Goal: Task Accomplishment & Management: Manage account settings

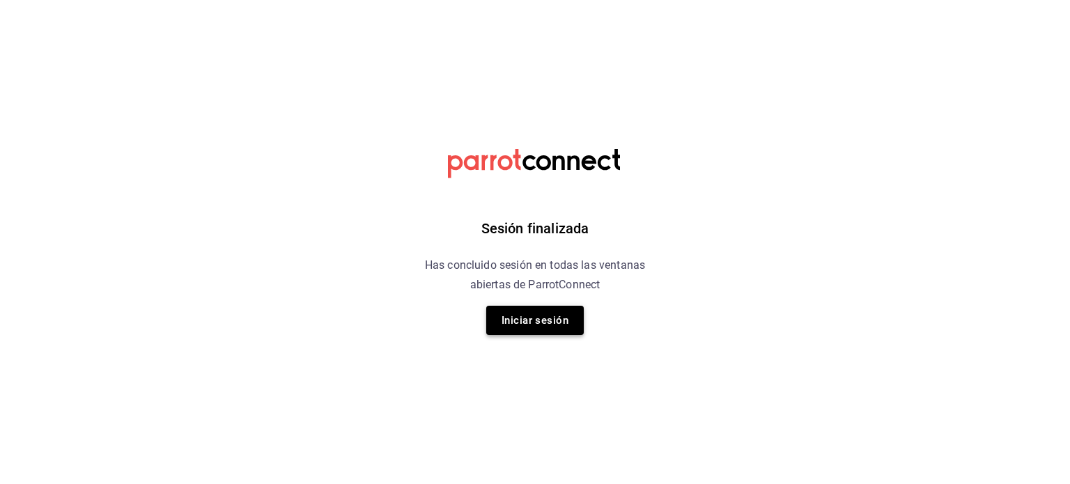
click at [516, 311] on button "Iniciar sesión" at bounding box center [535, 320] width 98 height 29
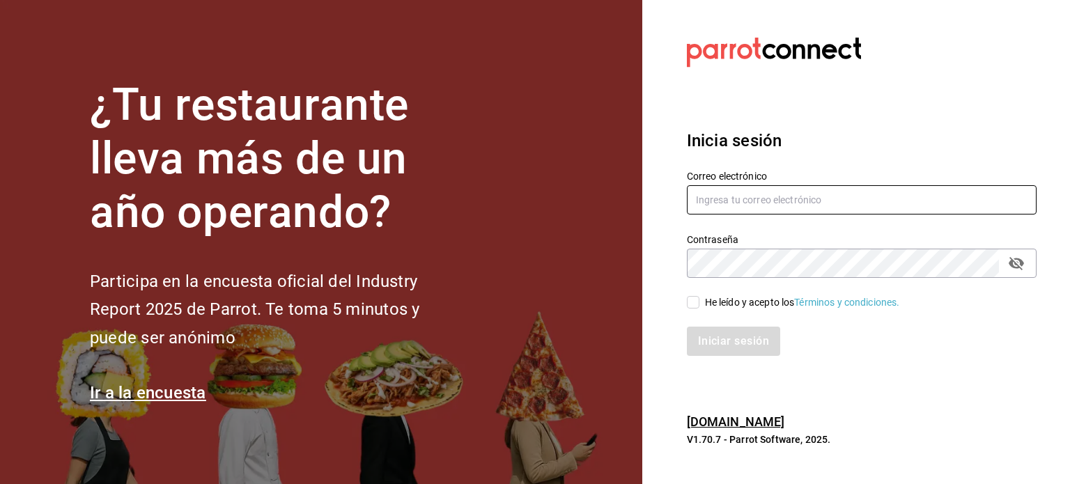
click at [720, 198] on input "text" at bounding box center [862, 199] width 350 height 29
type input "mariscosmaranato@gmail.com"
click at [695, 302] on input "He leído y acepto los Términos y condiciones." at bounding box center [693, 302] width 13 height 13
checkbox input "true"
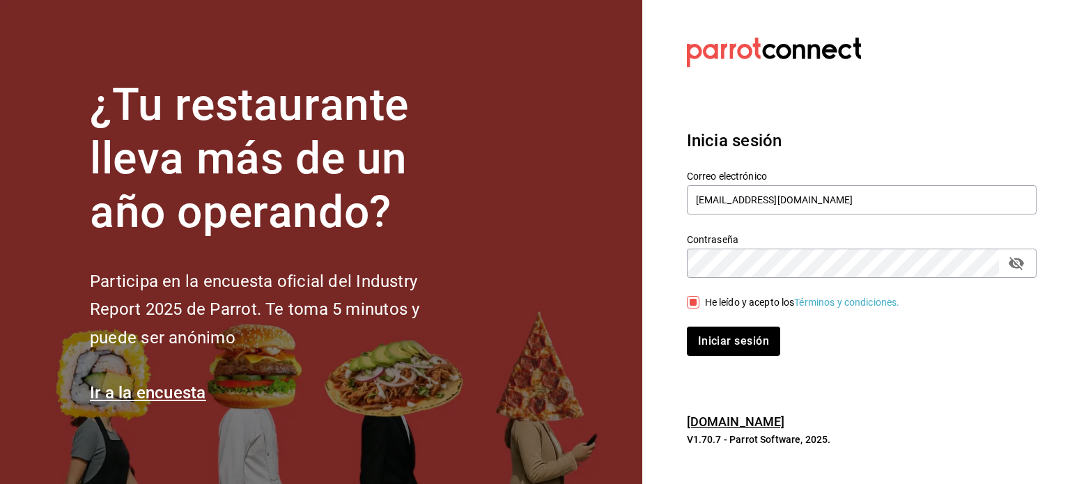
click at [720, 362] on div "Inicia sesión Correo electrónico mariscosmaranato@gmail.com Contraseña Contrase…" at bounding box center [862, 241] width 350 height 261
click at [720, 342] on button "Iniciar sesión" at bounding box center [734, 341] width 95 height 29
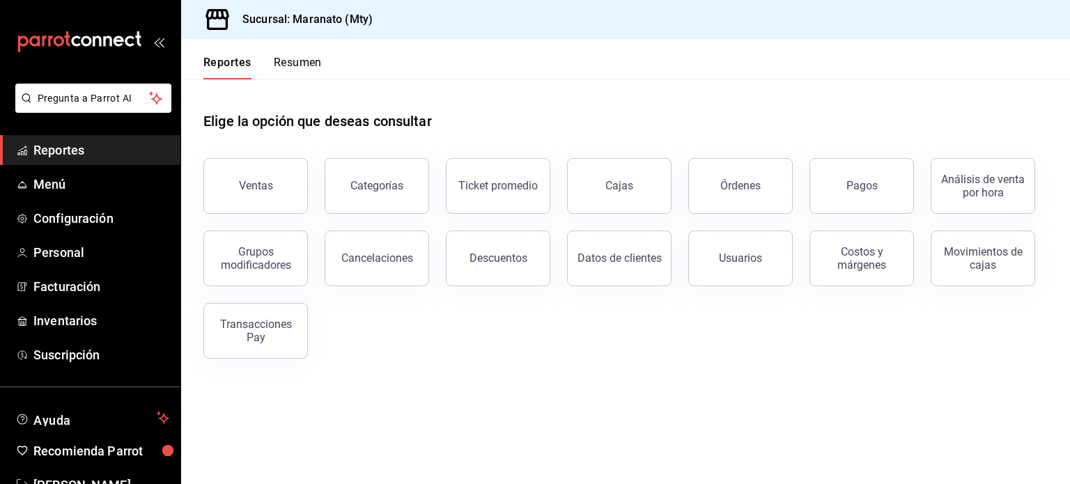
click at [64, 152] on span "Reportes" at bounding box center [101, 150] width 136 height 19
click at [367, 253] on div "Cancelaciones" at bounding box center [377, 258] width 72 height 13
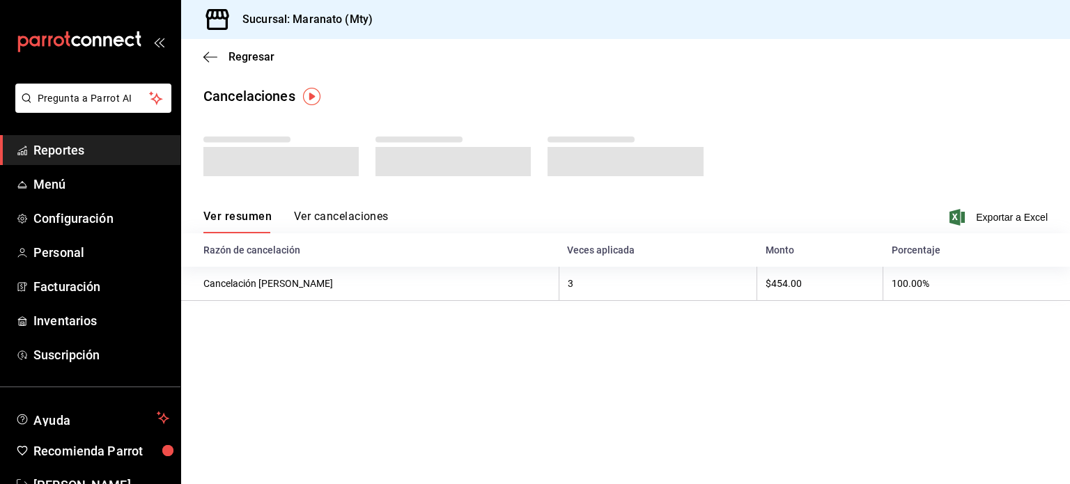
click at [346, 218] on div "Ver resumen Ver cancelaciones" at bounding box center [295, 222] width 185 height 24
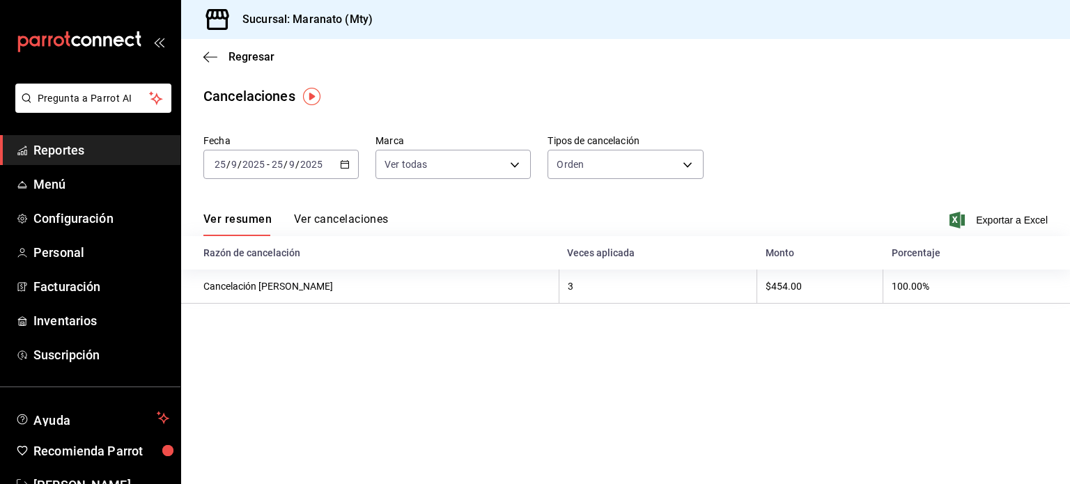
click at [346, 218] on button "Ver cancelaciones" at bounding box center [341, 224] width 95 height 24
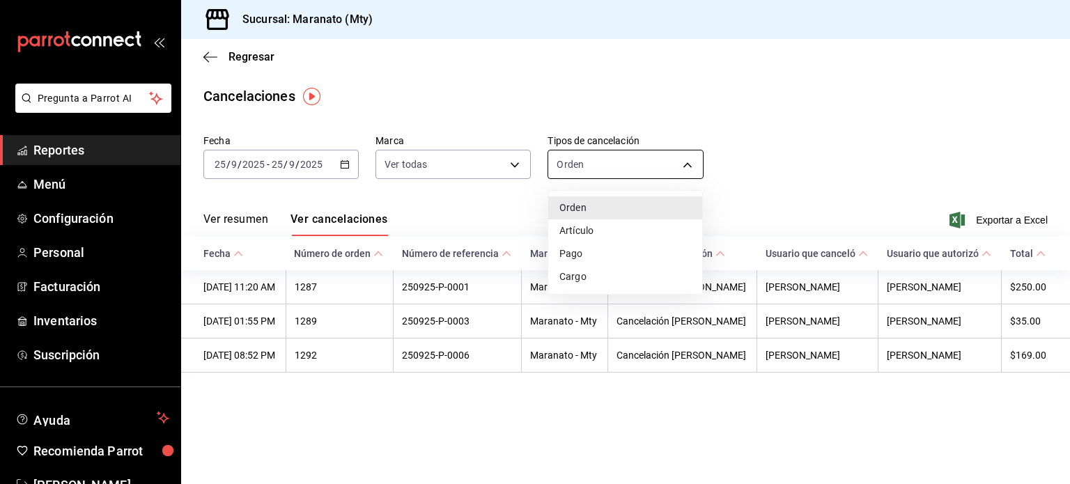
click at [596, 169] on body "Pregunta a Parrot AI Reportes Menú Configuración Personal Facturación Inventari…" at bounding box center [535, 242] width 1070 height 484
click at [590, 231] on li "Artículo" at bounding box center [625, 230] width 154 height 23
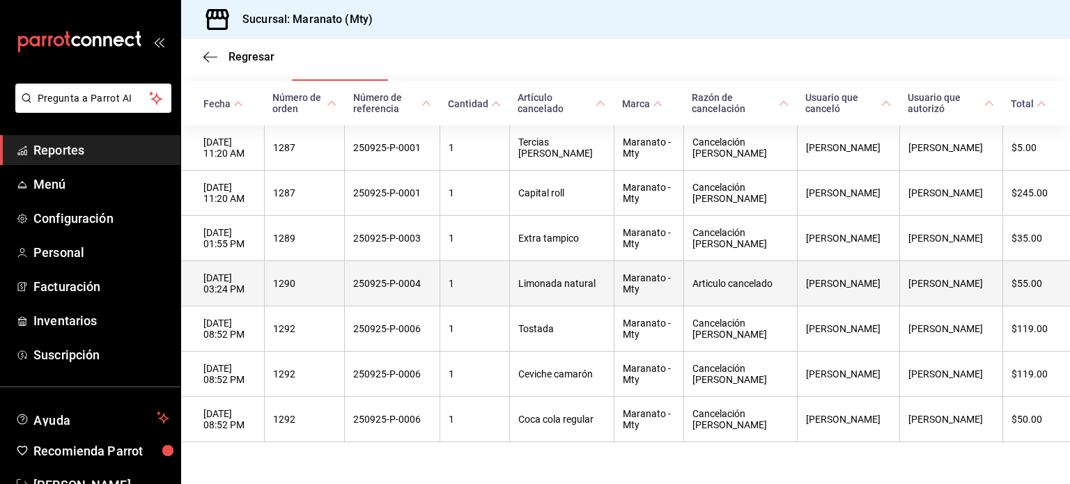
scroll to position [156, 0]
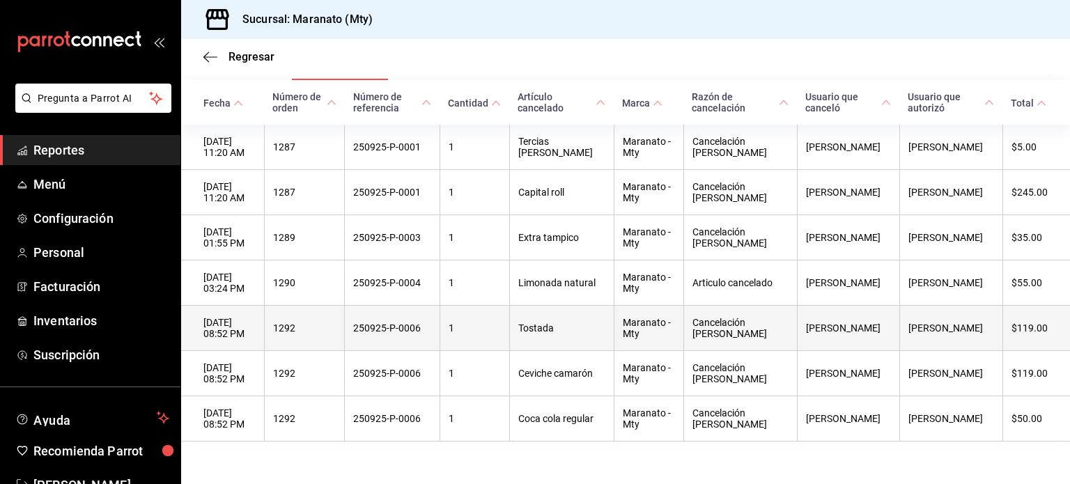
click at [598, 342] on th "Tostada" at bounding box center [561, 328] width 105 height 45
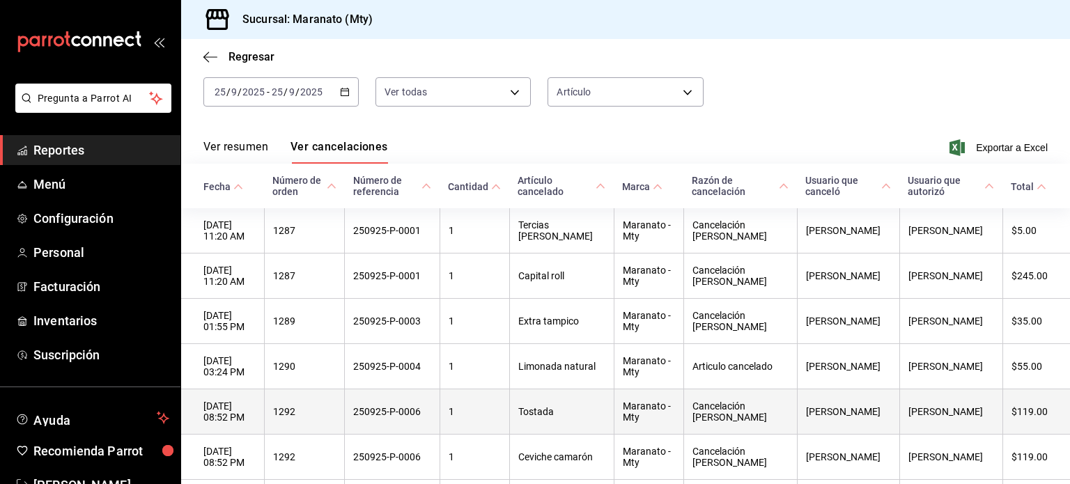
scroll to position [177, 0]
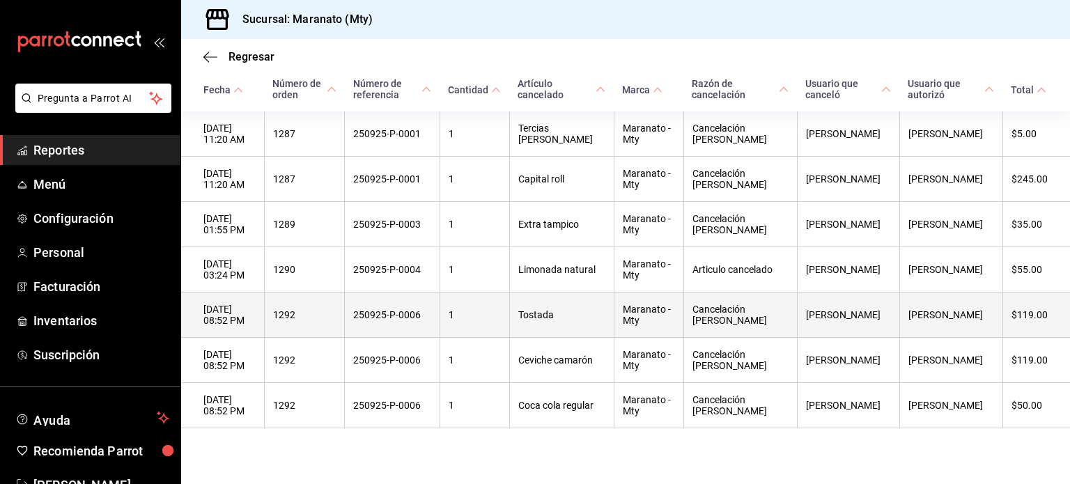
click at [509, 318] on th "1" at bounding box center [475, 315] width 70 height 45
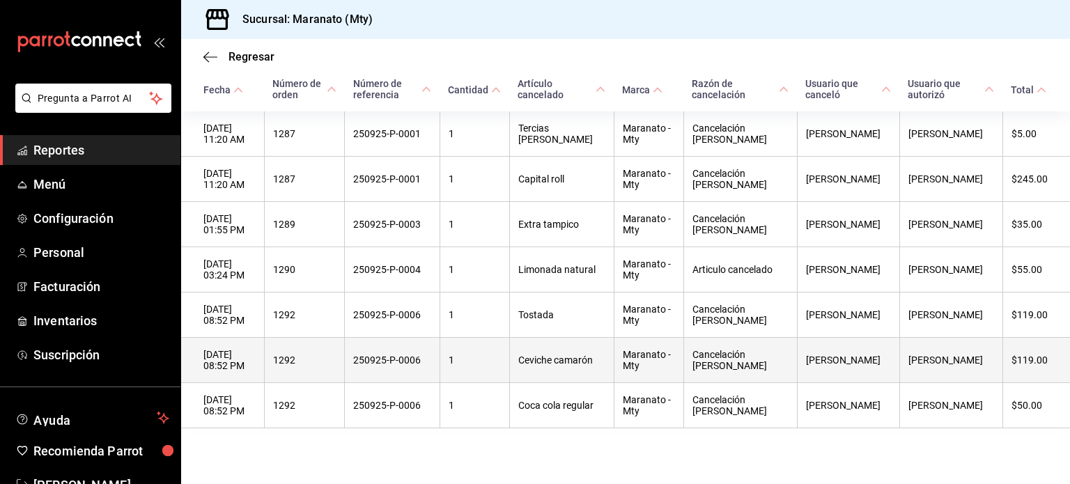
click at [509, 364] on th "1" at bounding box center [475, 360] width 70 height 45
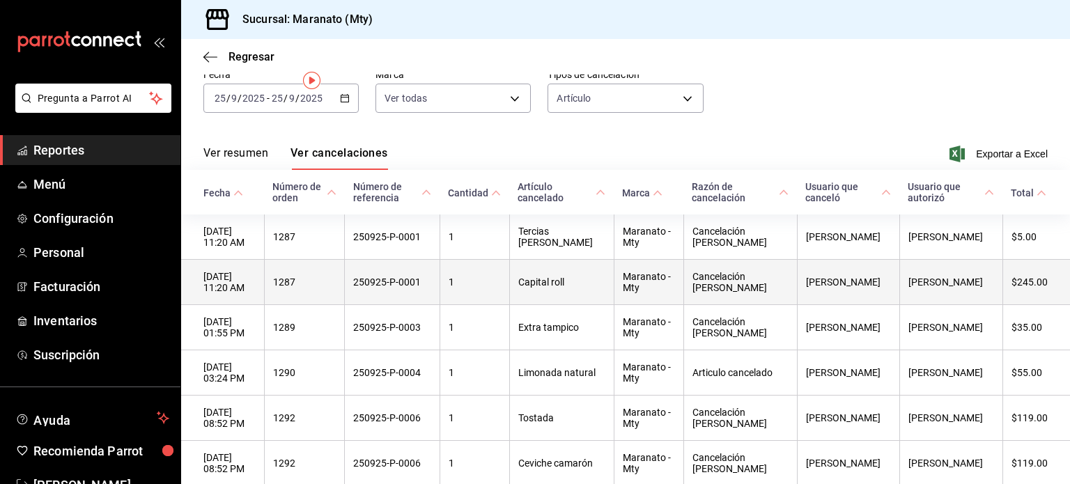
scroll to position [0, 0]
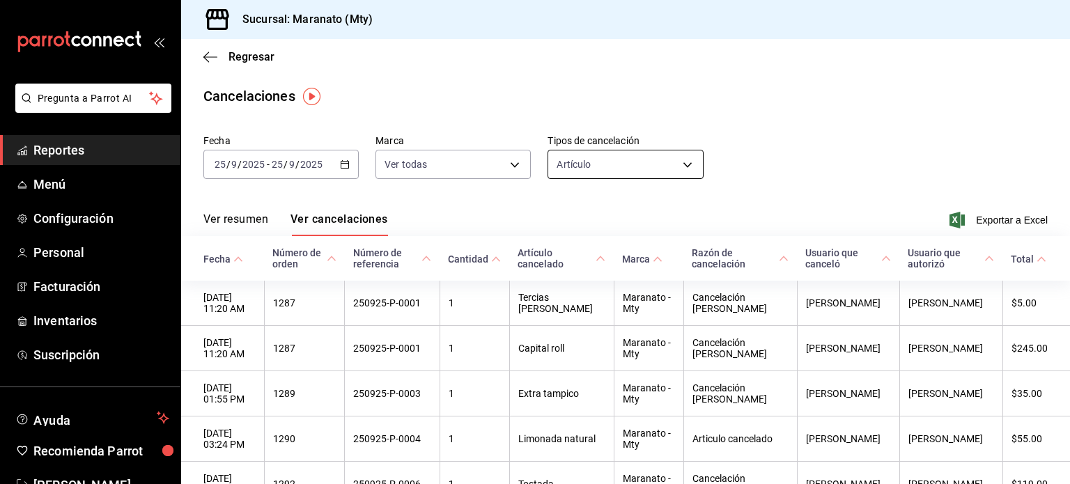
click at [577, 160] on body "Pregunta a Parrot AI Reportes Menú Configuración Personal Facturación Inventari…" at bounding box center [535, 242] width 1070 height 484
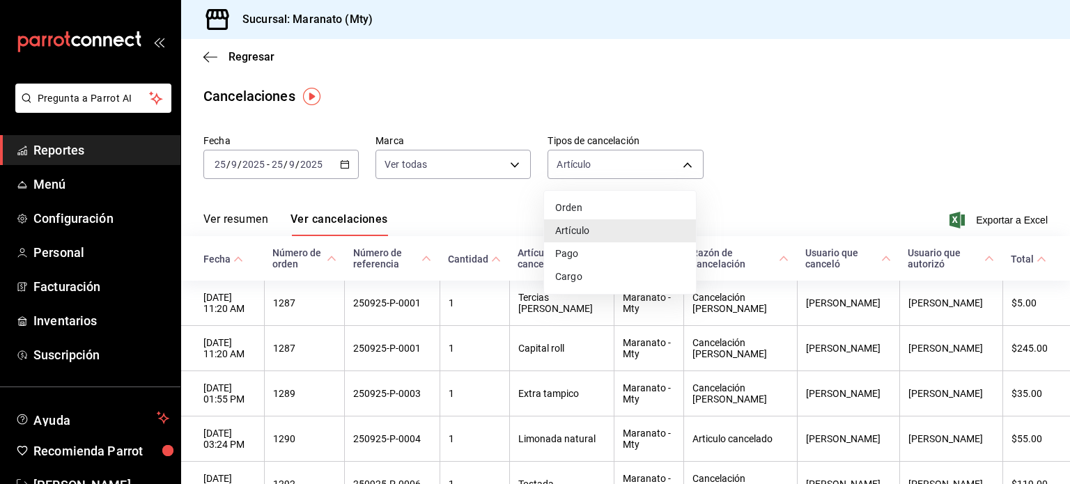
click at [568, 207] on li "Orden" at bounding box center [620, 207] width 152 height 23
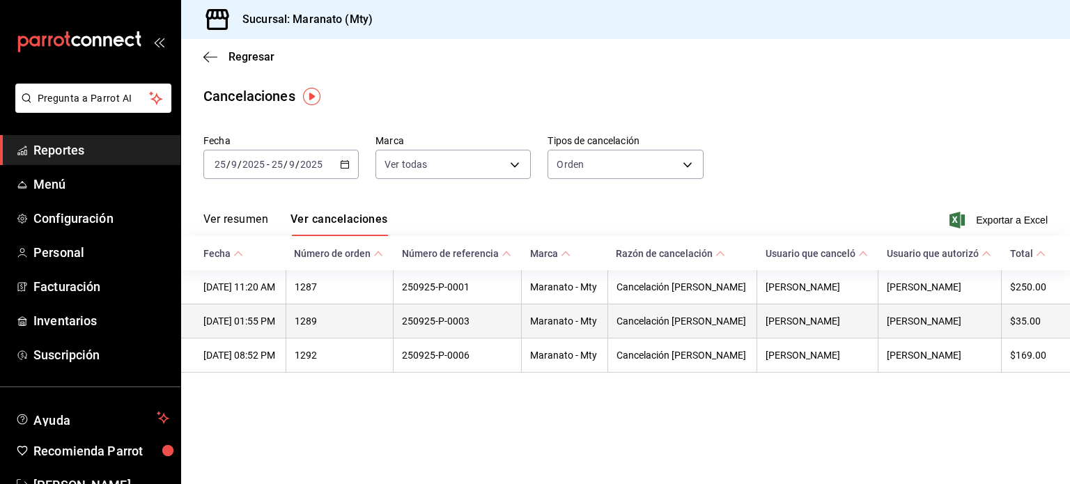
click at [1023, 330] on th "$35.00" at bounding box center [1036, 321] width 68 height 34
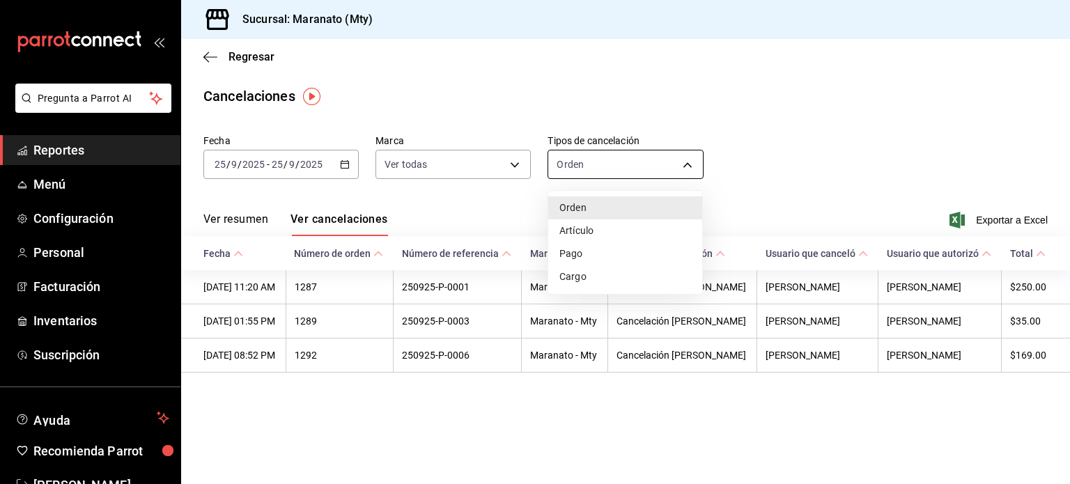
click at [572, 161] on body "Pregunta a Parrot AI Reportes Menú Configuración Personal Facturación Inventari…" at bounding box center [535, 242] width 1070 height 484
click at [571, 274] on li "Cargo" at bounding box center [625, 276] width 154 height 23
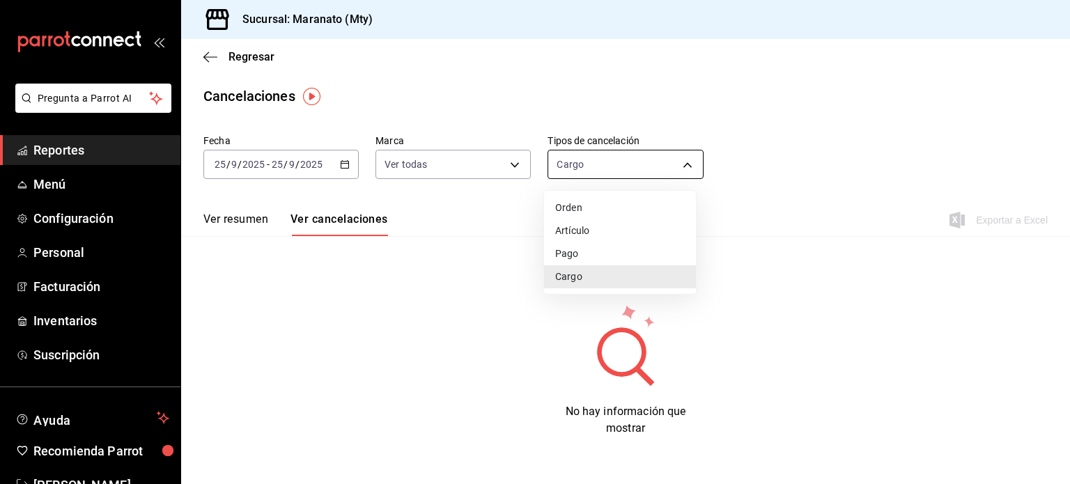
click at [601, 160] on body "Pregunta a Parrot AI Reportes Menú Configuración Personal Facturación Inventari…" at bounding box center [535, 242] width 1070 height 484
click at [563, 251] on li "Pago" at bounding box center [620, 253] width 152 height 23
click at [580, 169] on body "Pregunta a Parrot AI Reportes Menú Configuración Personal Facturación Inventari…" at bounding box center [535, 242] width 1070 height 484
click at [567, 229] on li "Artículo" at bounding box center [620, 230] width 152 height 23
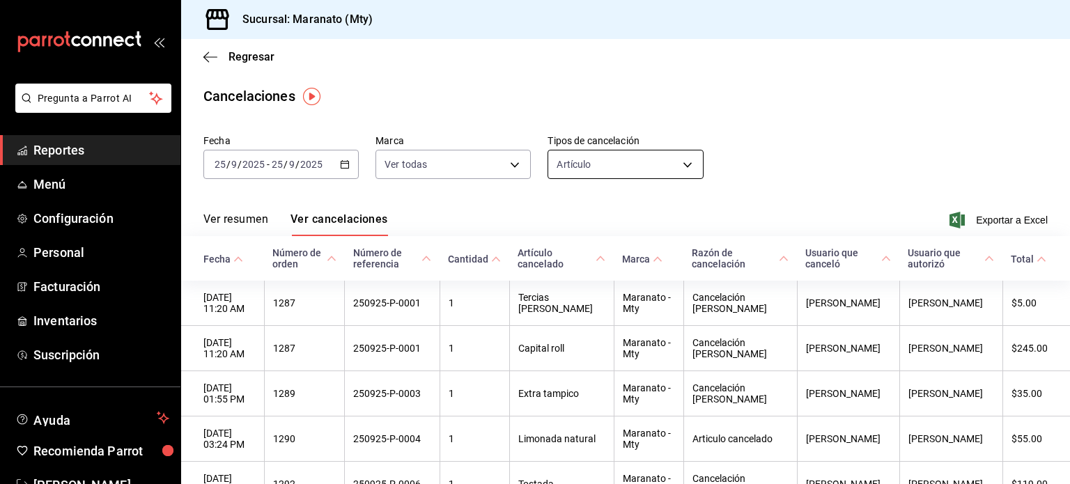
click at [580, 155] on body "Pregunta a Parrot AI Reportes Menú Configuración Personal Facturación Inventari…" at bounding box center [535, 242] width 1070 height 484
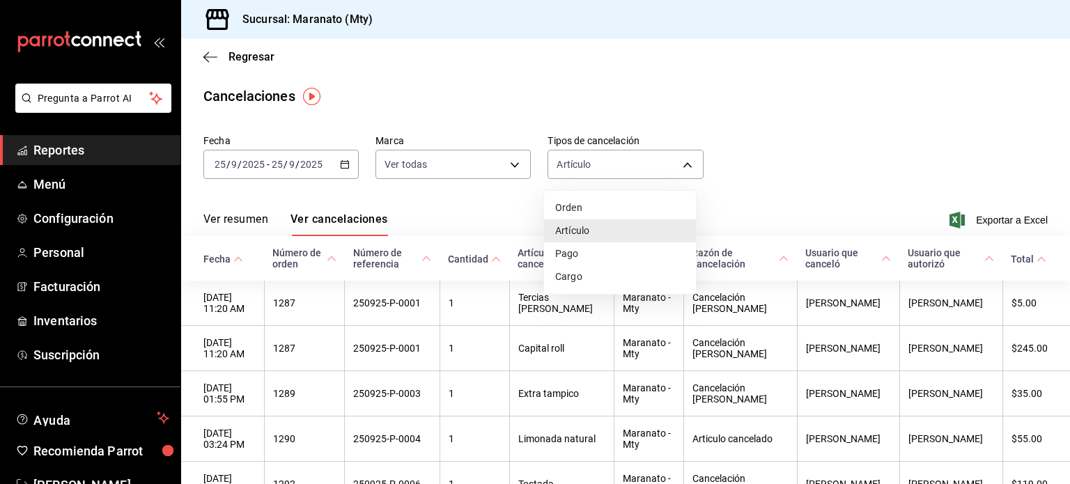
click at [575, 210] on li "Orden" at bounding box center [620, 207] width 152 height 23
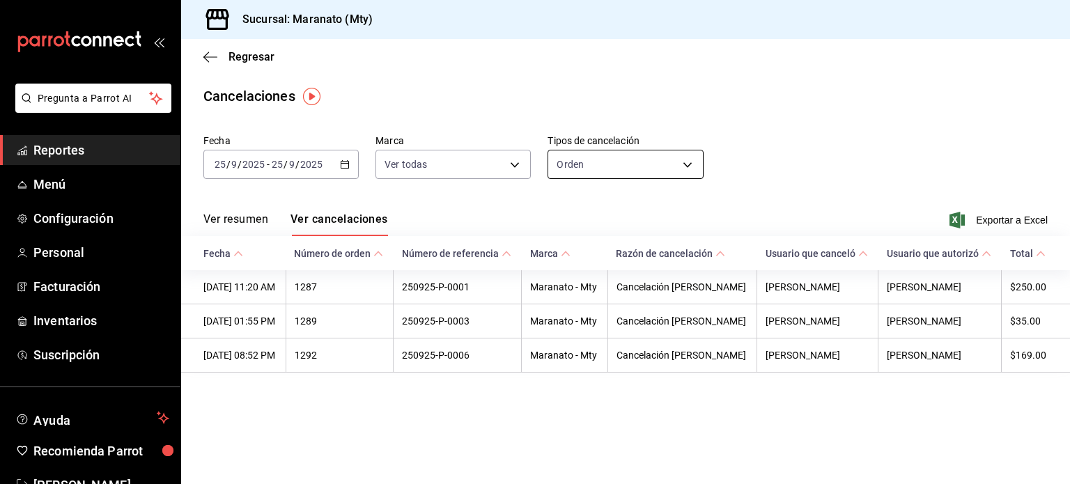
click at [585, 164] on body "Pregunta a Parrot AI Reportes Menú Configuración Personal Facturación Inventari…" at bounding box center [535, 242] width 1070 height 484
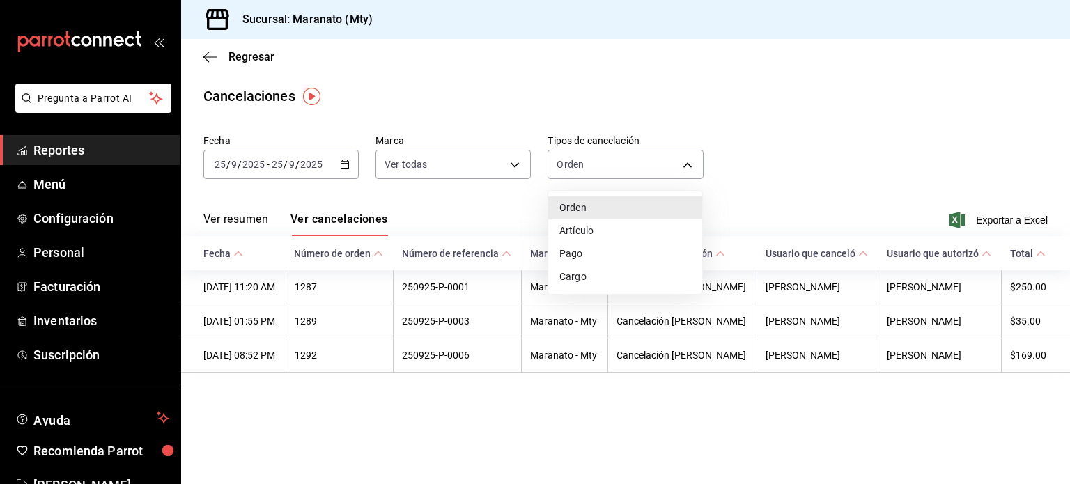
click at [587, 231] on li "Artículo" at bounding box center [625, 230] width 154 height 23
type input "ORDER_ITEM"
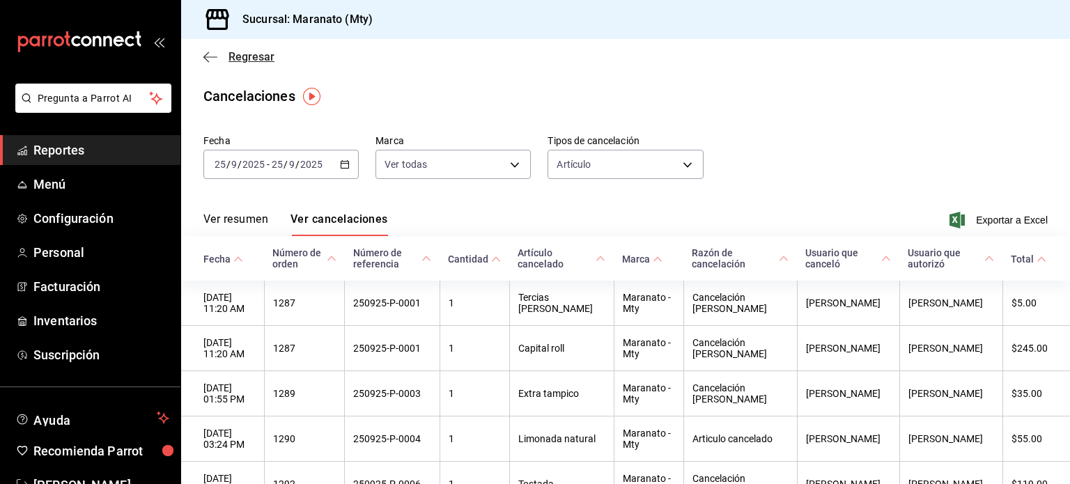
click at [207, 59] on icon "button" at bounding box center [210, 57] width 14 height 13
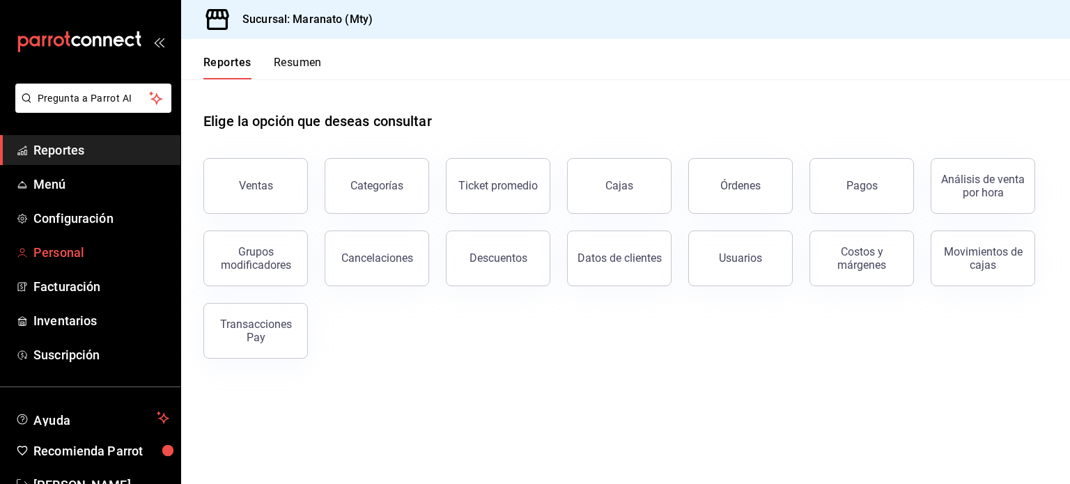
click at [59, 253] on span "Personal" at bounding box center [101, 252] width 136 height 19
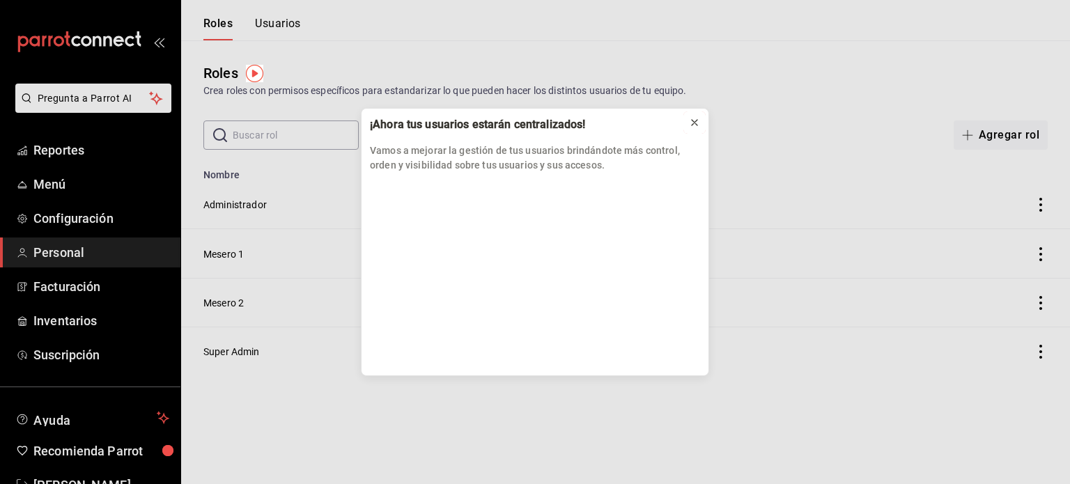
click at [693, 122] on icon at bounding box center [694, 122] width 11 height 11
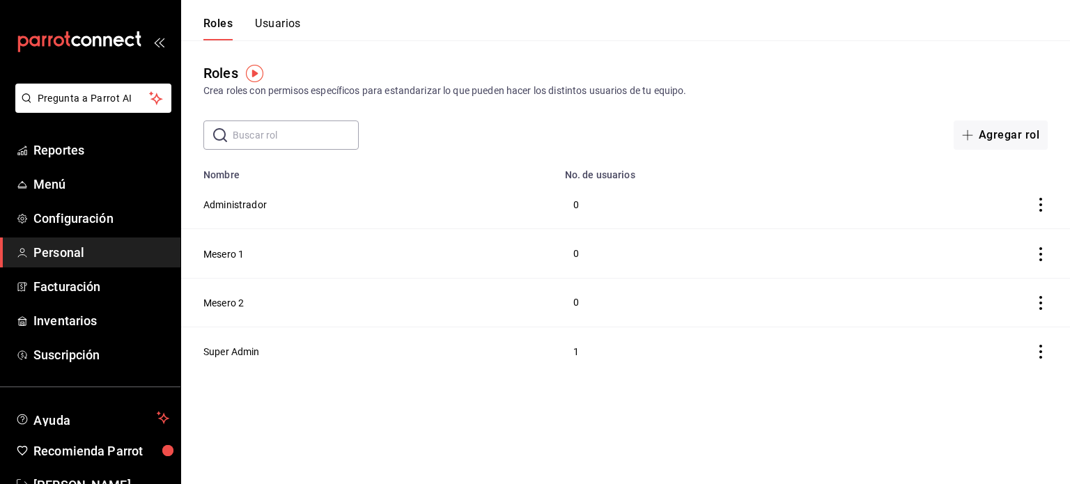
click at [277, 33] on button "Usuarios" at bounding box center [278, 29] width 46 height 24
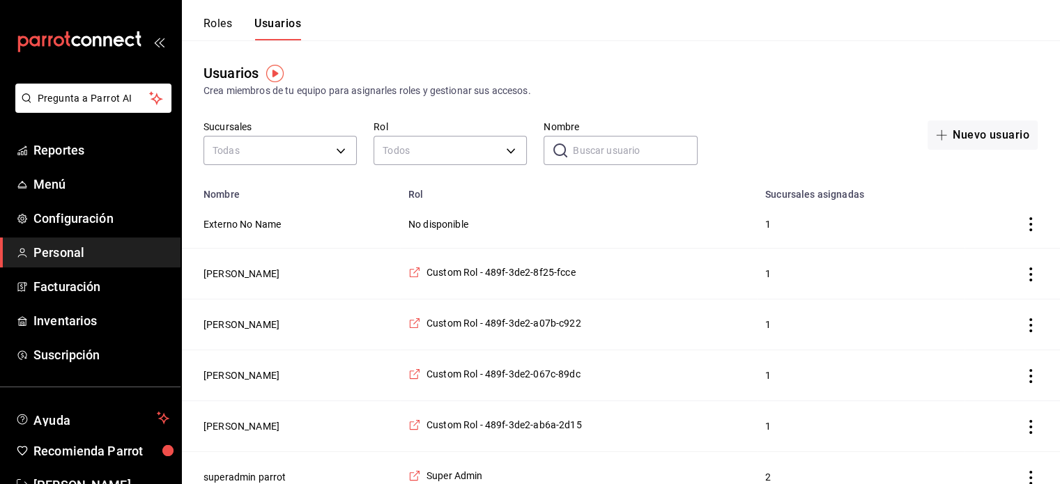
scroll to position [17, 0]
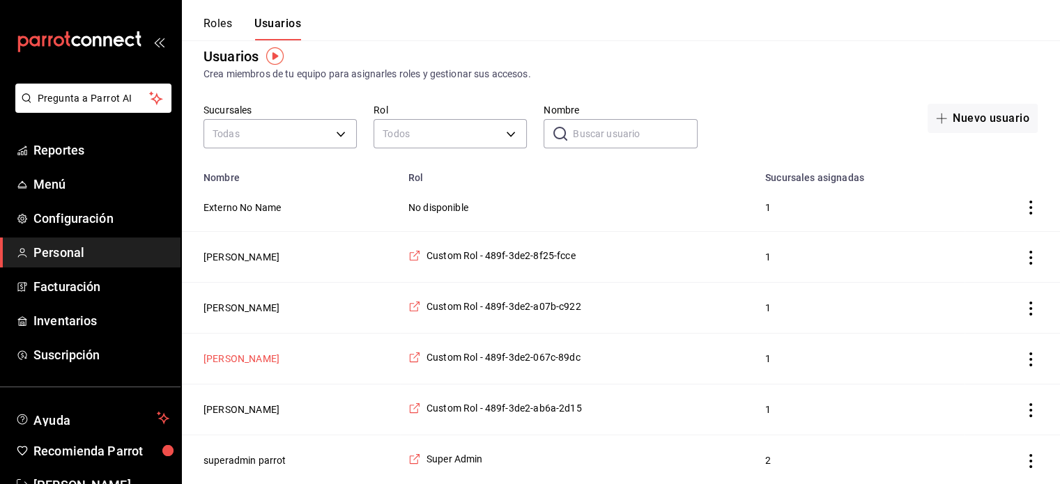
click at [266, 358] on button "FERNANDO GARCIA" at bounding box center [241, 359] width 76 height 14
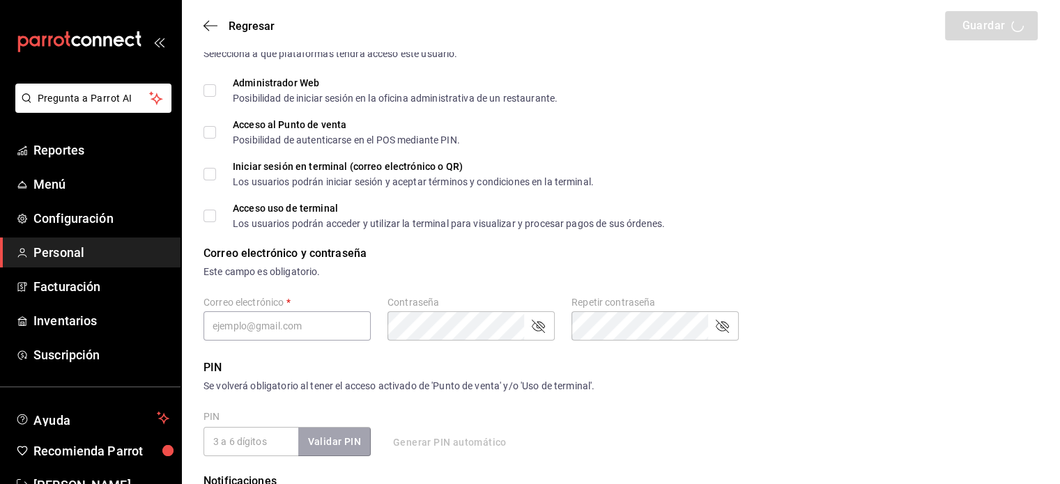
type input "FERNANDO"
type input "GARCIA"
checkbox input "true"
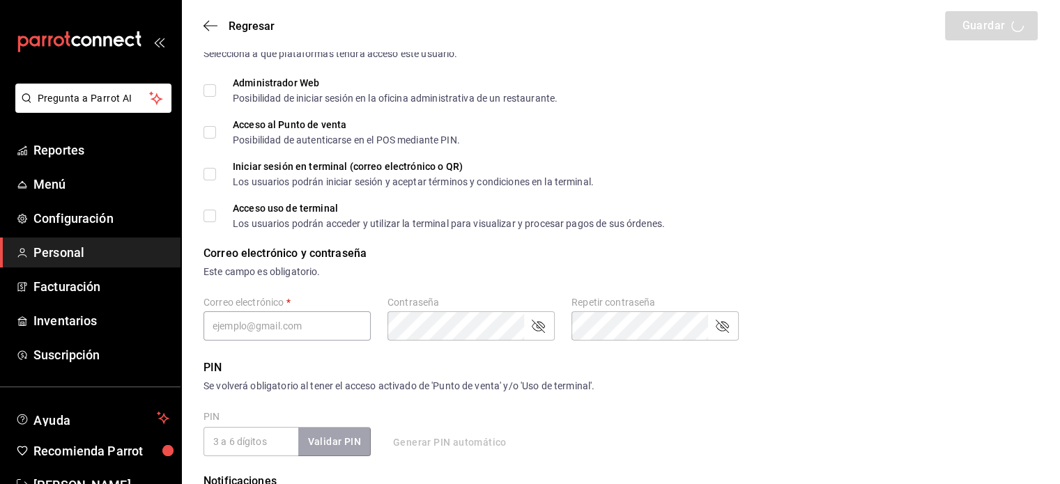
type input "fergamo23@gmail.com"
type input "1212"
type input "ecf33f8f-a3b8-43b2-b034-3dfde89ace51"
type input "WAITER"
checkbox input "true"
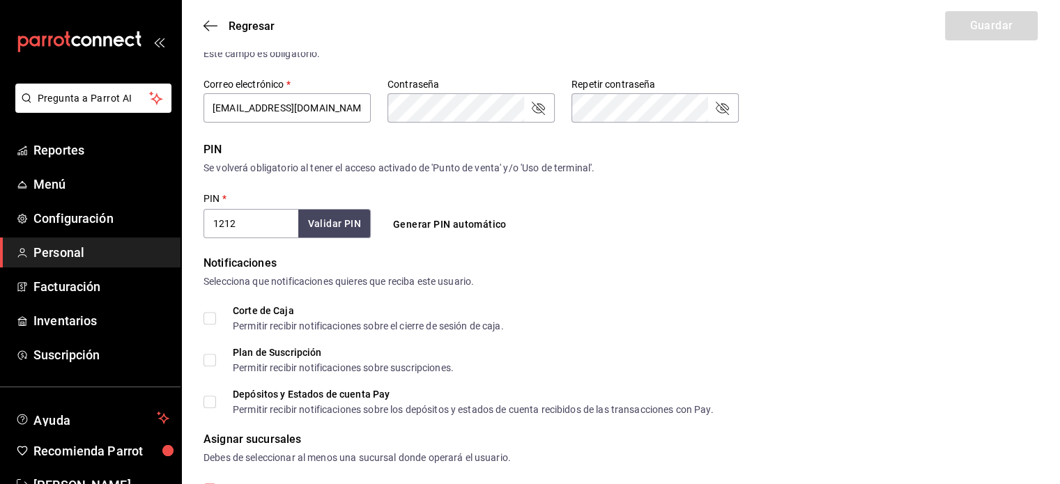
scroll to position [400, 0]
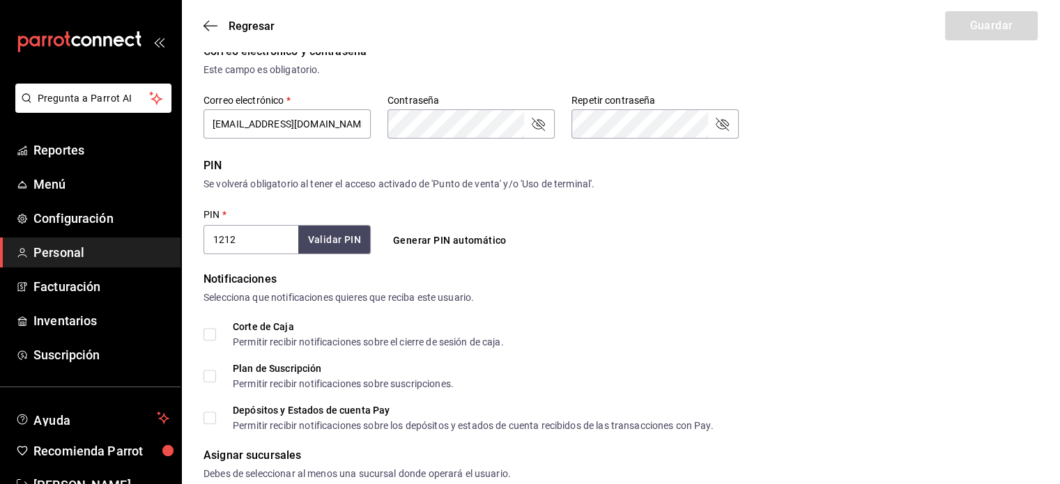
click at [460, 70] on div "Este campo es obligatorio." at bounding box center [620, 70] width 834 height 15
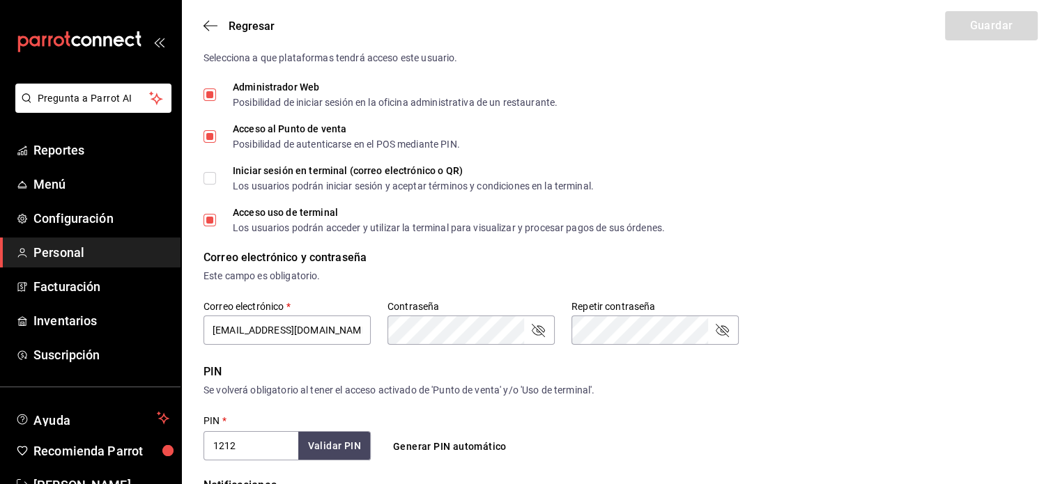
scroll to position [0, 0]
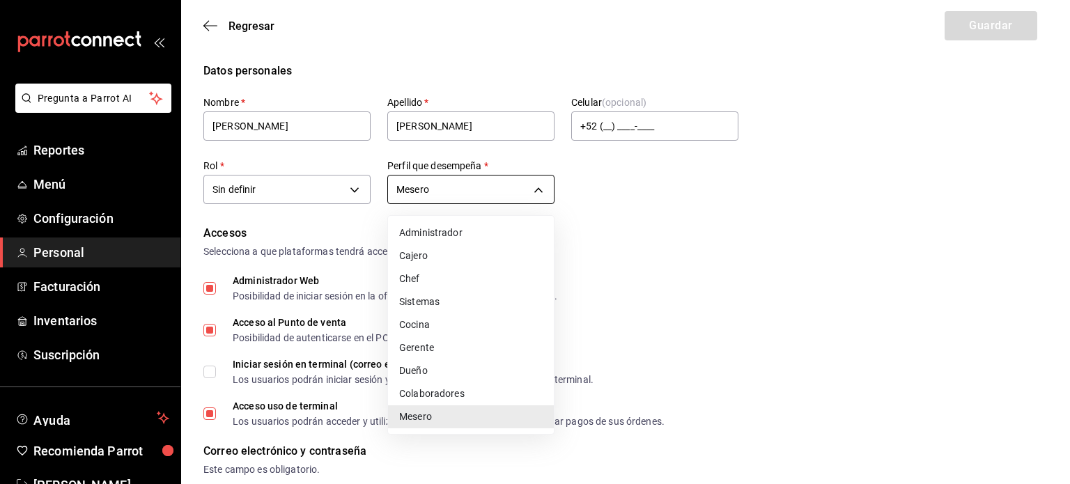
click at [436, 199] on div at bounding box center [535, 242] width 1070 height 484
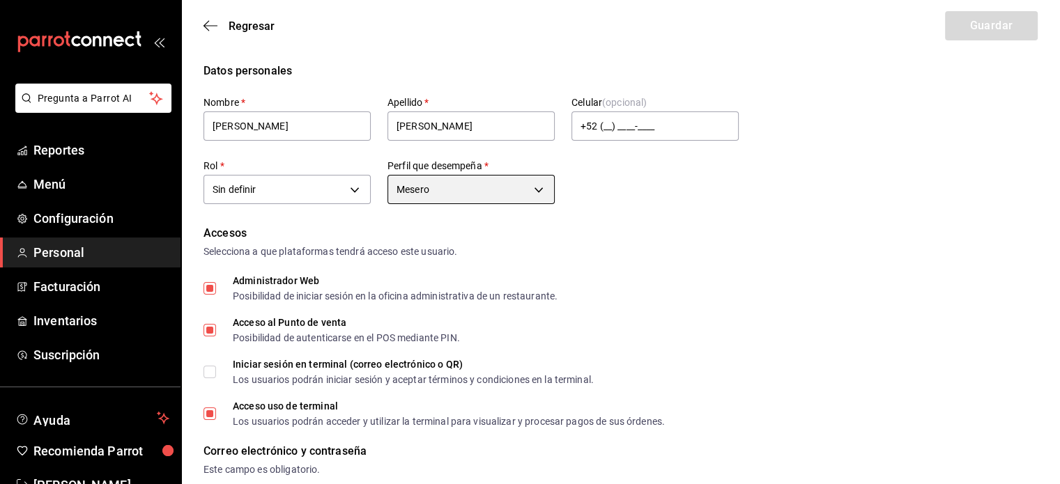
scroll to position [518, 0]
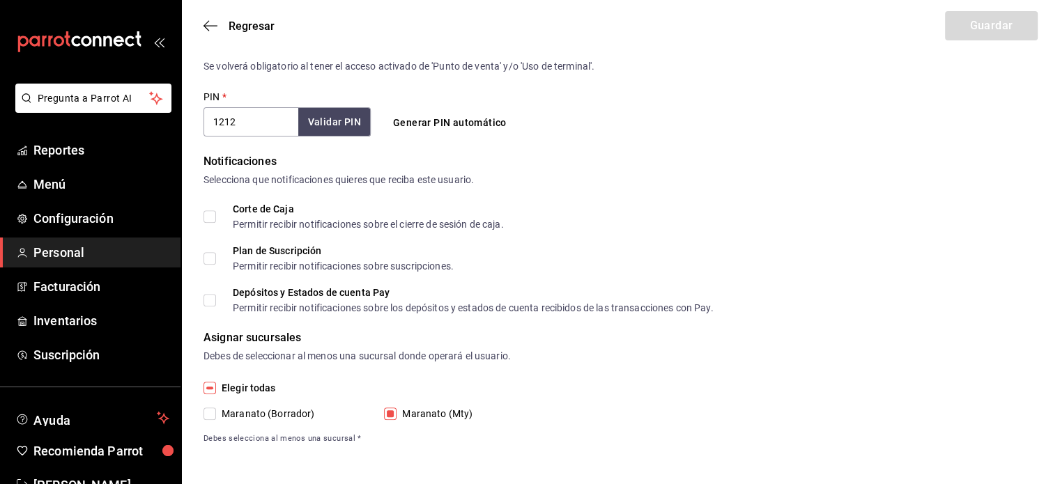
click at [208, 37] on div "Regresar Guardar" at bounding box center [620, 26] width 879 height 52
click at [207, 28] on icon "button" at bounding box center [210, 26] width 14 height 13
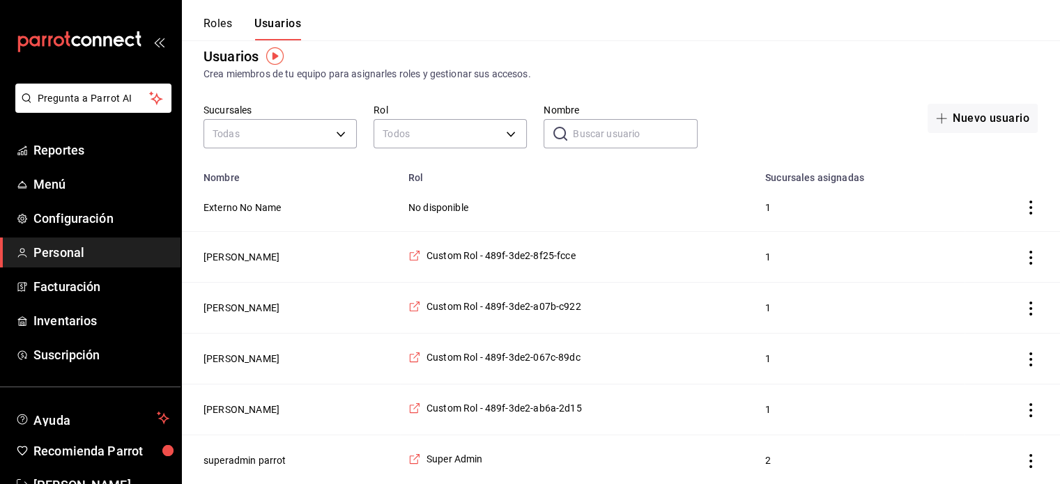
scroll to position [17, 0]
click at [263, 358] on button "FERNANDO GARCIA" at bounding box center [241, 359] width 76 height 14
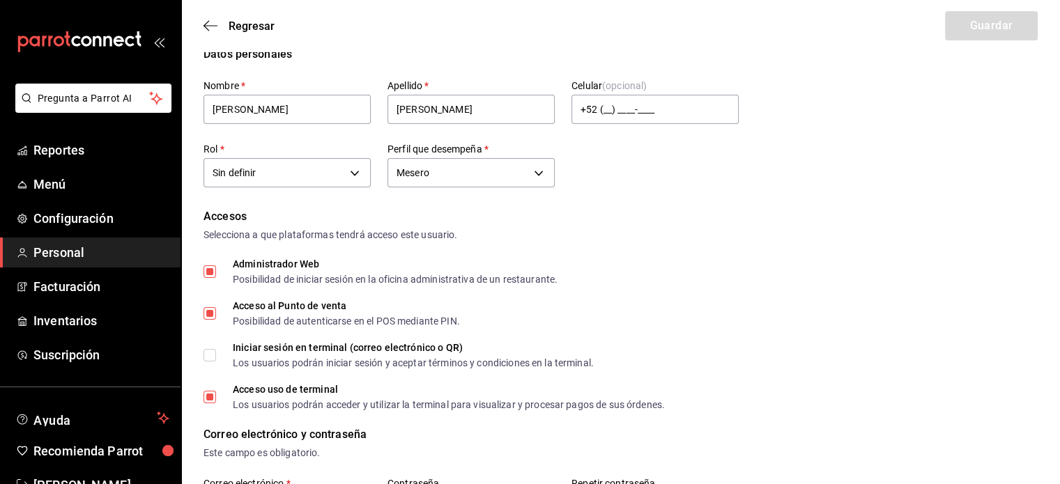
scroll to position [518, 0]
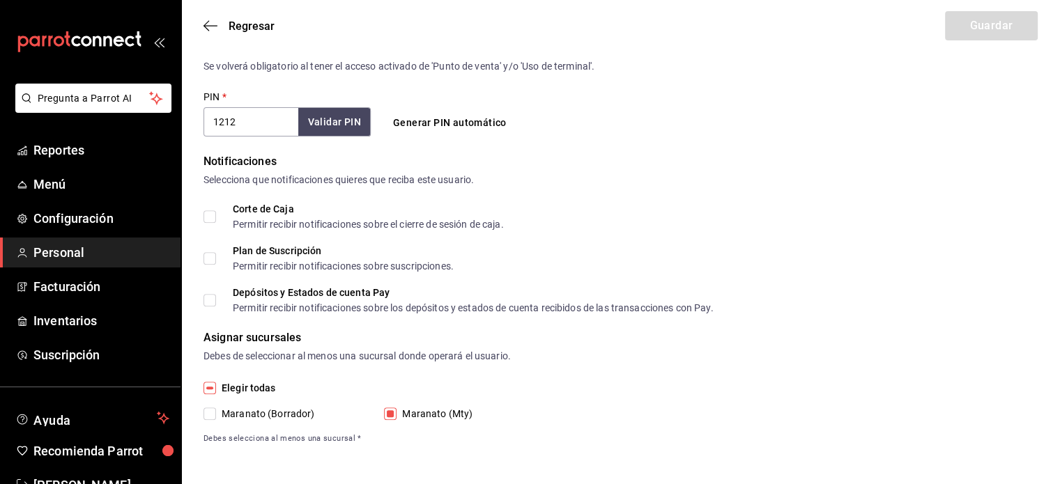
click at [222, 390] on span "Elegir todas" at bounding box center [246, 388] width 60 height 15
click at [216, 390] on input "Elegir todas" at bounding box center [209, 388] width 13 height 13
checkbox input "true"
click at [222, 390] on span "Elegir todas" at bounding box center [246, 388] width 60 height 15
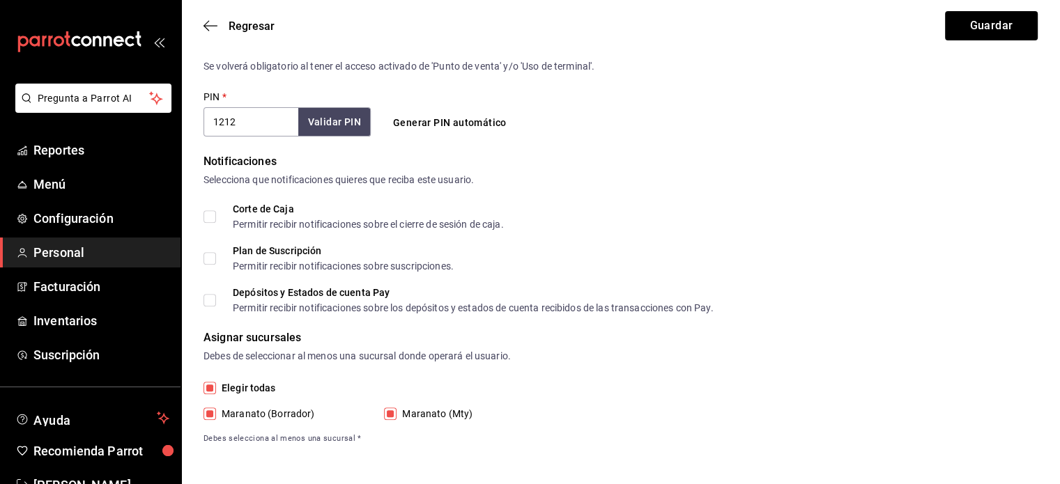
click at [216, 390] on input "Elegir todas" at bounding box center [209, 388] width 13 height 13
checkbox input "false"
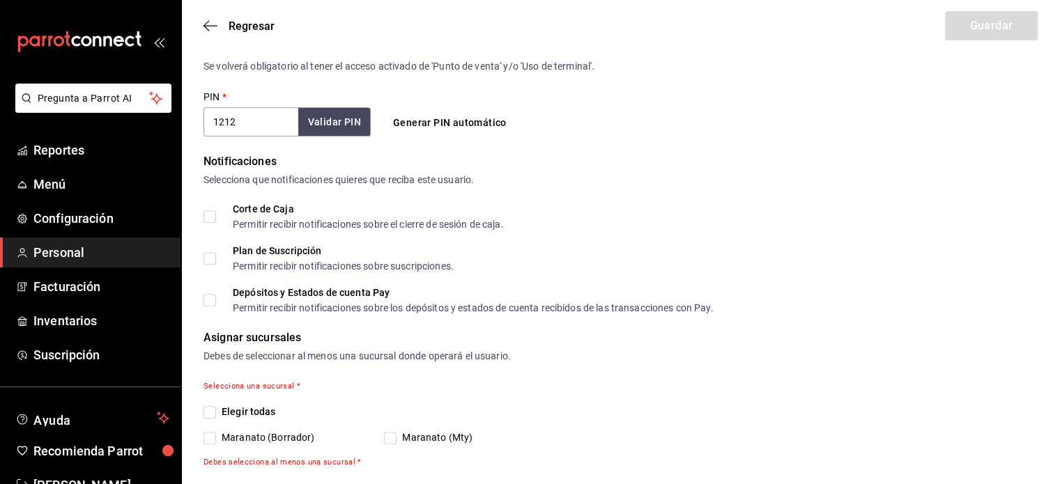
scroll to position [541, 0]
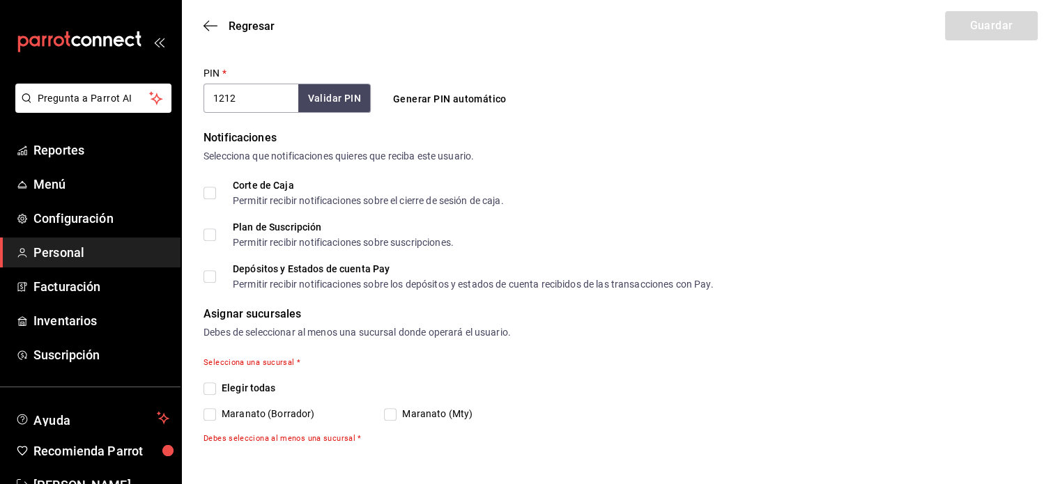
click at [212, 387] on input "Elegir todas" at bounding box center [209, 388] width 13 height 13
checkbox input "true"
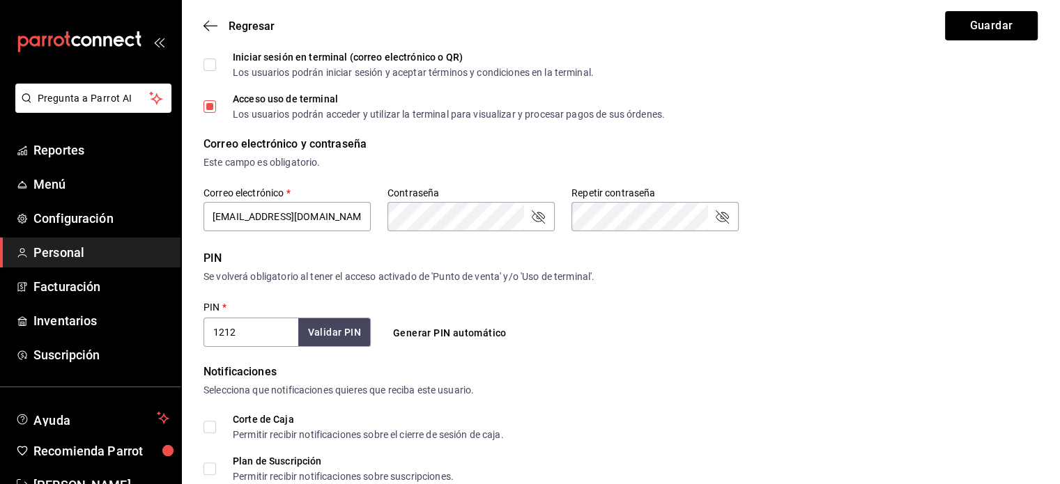
scroll to position [0, 0]
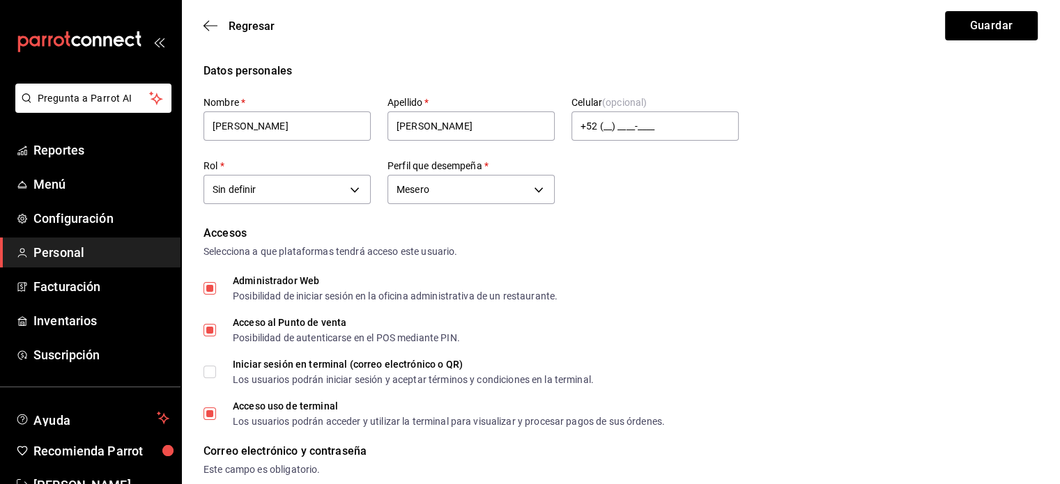
click at [670, 245] on div "Selecciona a que plataformas tendrá acceso este usuario." at bounding box center [620, 252] width 834 height 15
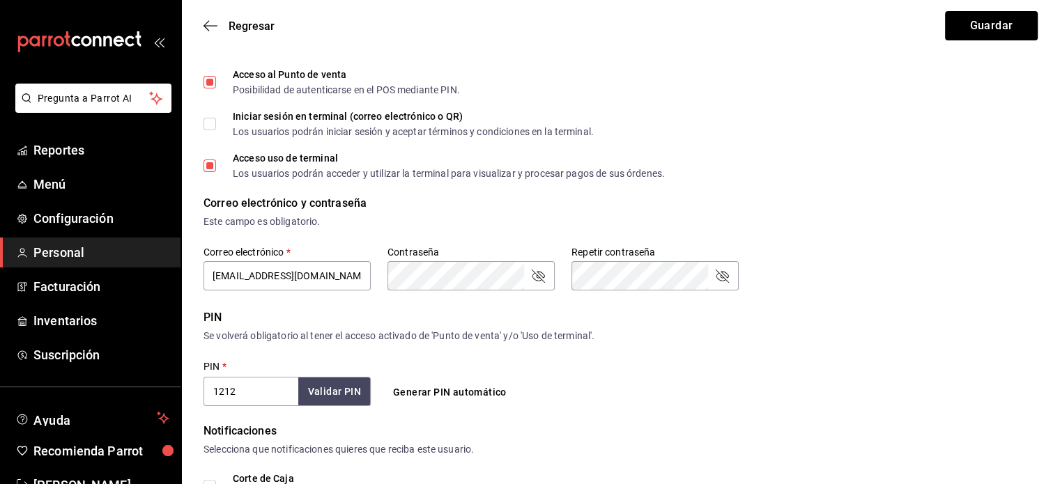
scroll to position [247, 0]
click at [209, 20] on icon "button" at bounding box center [210, 26] width 14 height 13
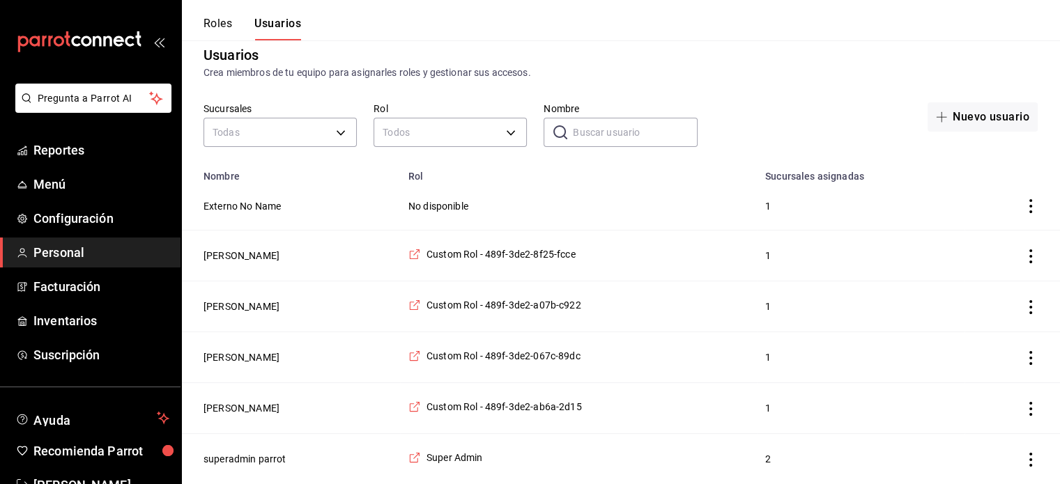
scroll to position [17, 0]
click at [488, 355] on span "Custom Rol - 489f-3de2-067c-89dc" at bounding box center [503, 357] width 154 height 14
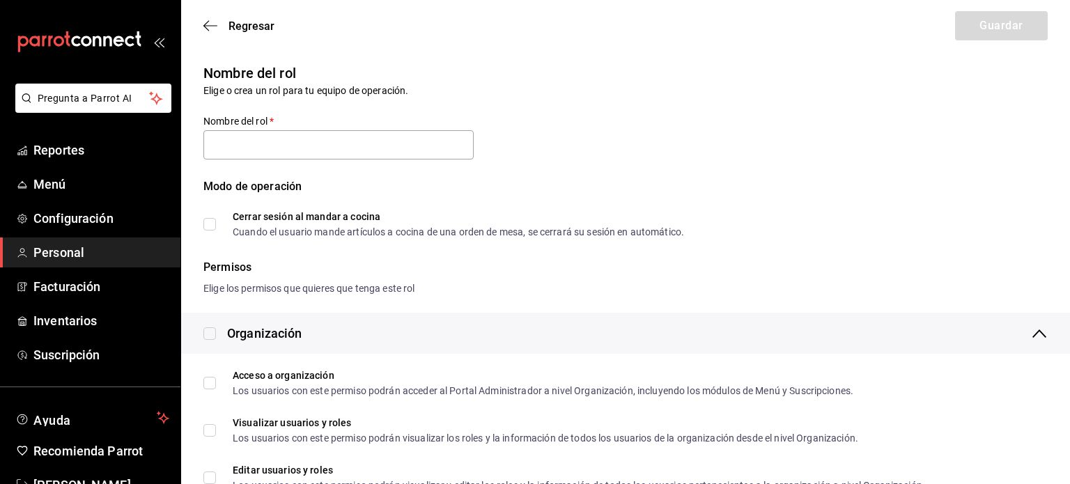
type input "Custom Rol - 489f-3de2-067c-89dc"
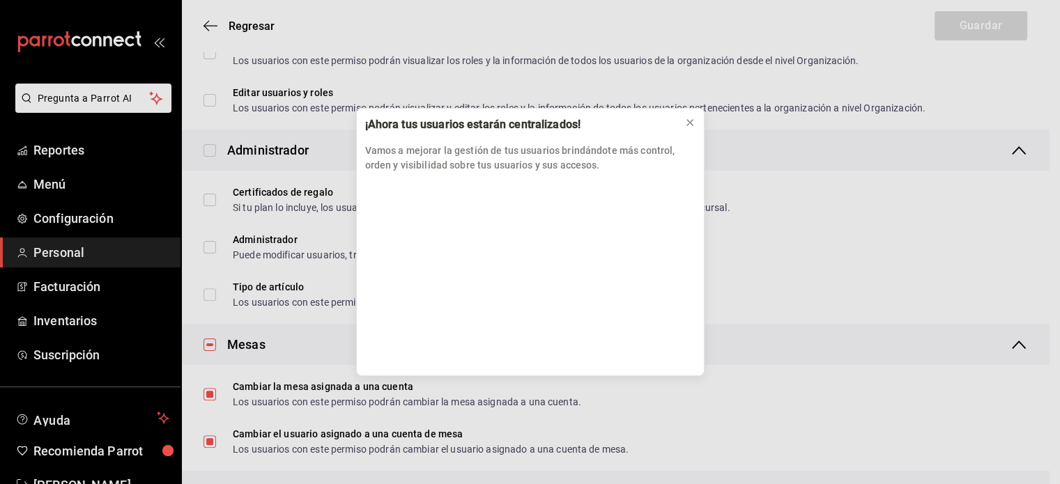
scroll to position [1660, 0]
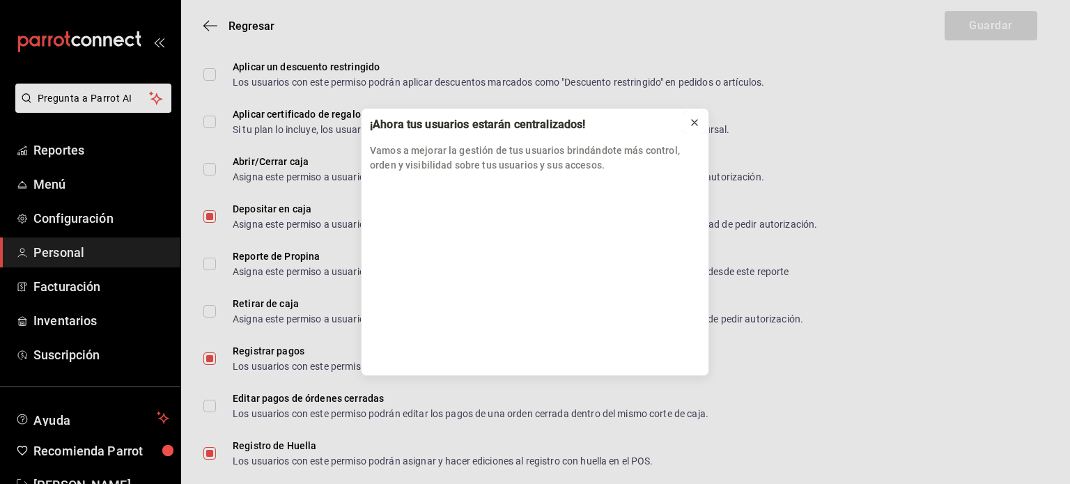
click at [697, 119] on icon at bounding box center [694, 122] width 11 height 11
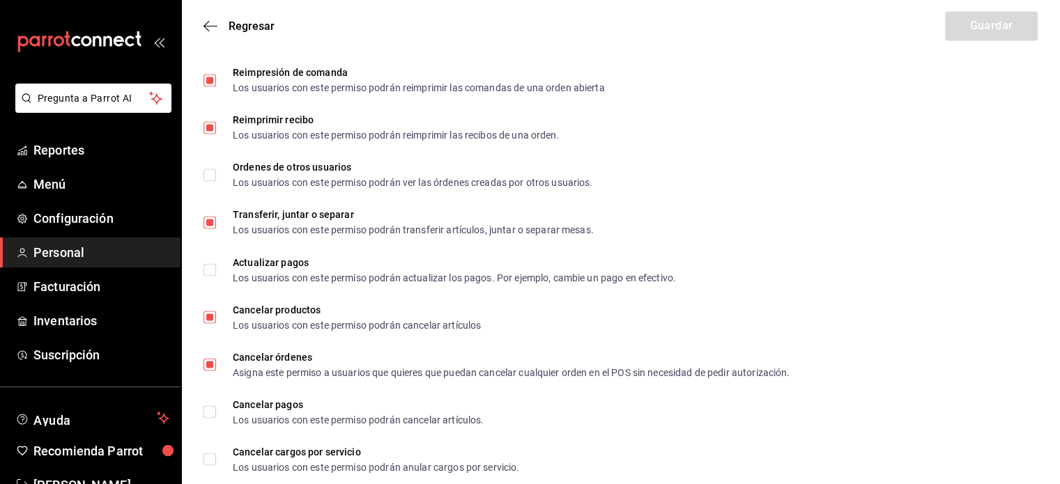
scroll to position [2438, 0]
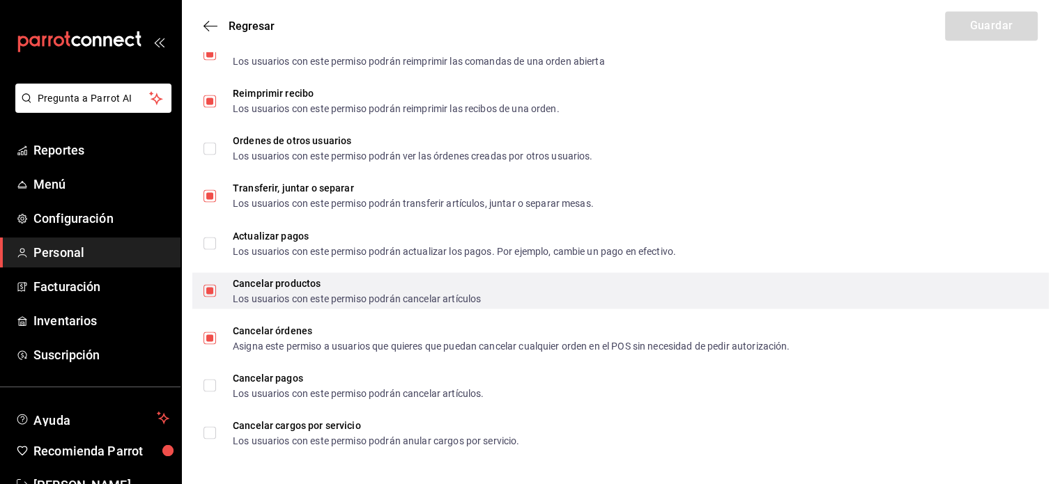
click at [215, 291] on input "Cancelar productos Los usuarios con este permiso podrán cancelar artículos" at bounding box center [209, 290] width 13 height 13
checkbox input "false"
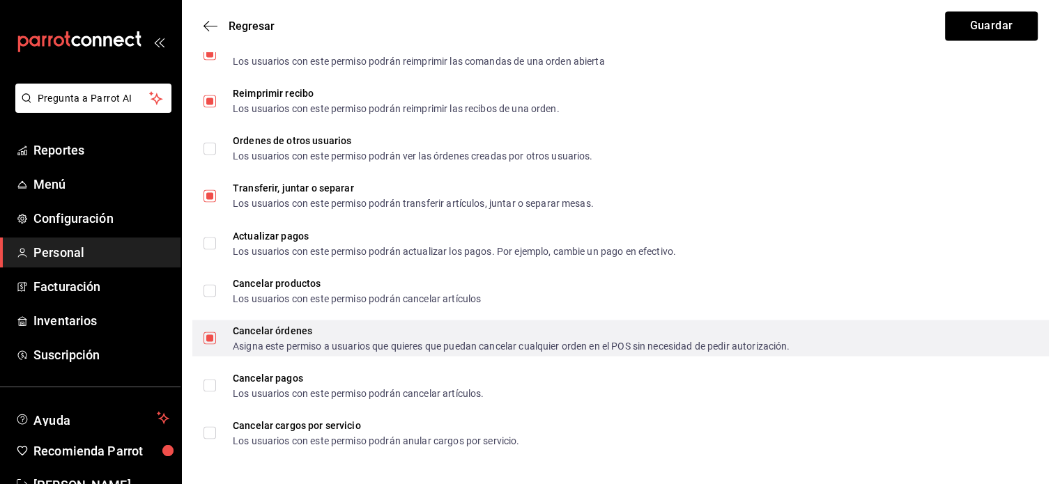
click at [215, 335] on input "Cancelar órdenes Asigna este permiso a usuarios que quieres que puedan cancelar…" at bounding box center [209, 338] width 13 height 13
checkbox input "false"
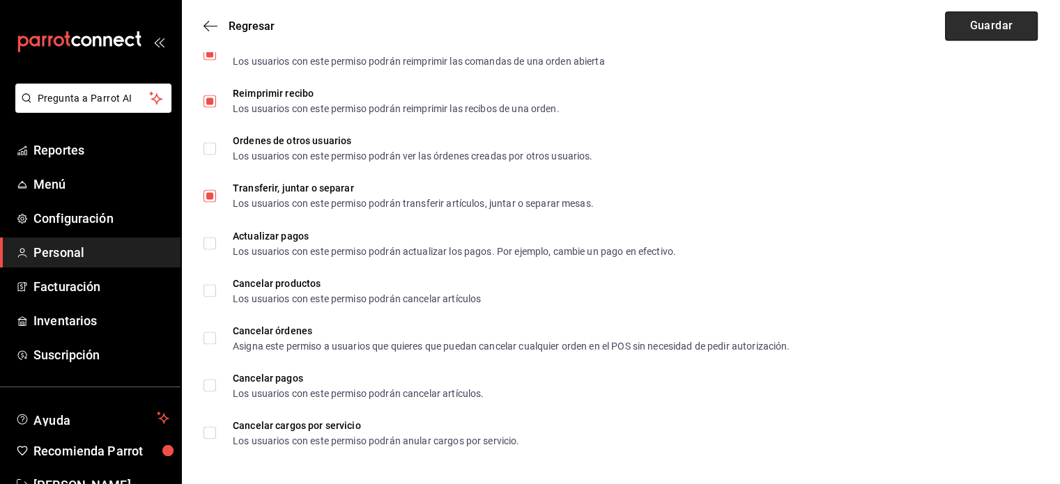
click at [1007, 31] on button "Guardar" at bounding box center [991, 25] width 93 height 29
checkbox input "true"
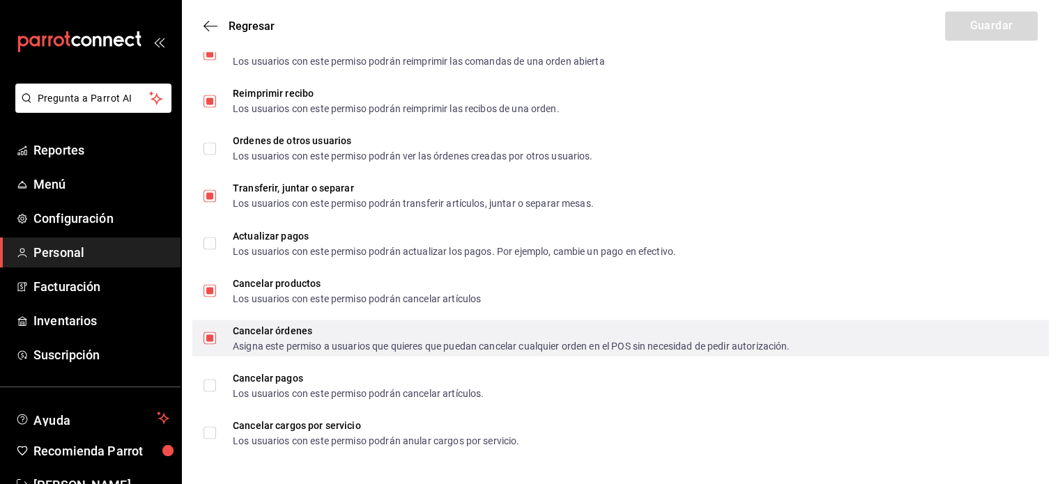
click at [212, 338] on input "Cancelar órdenes Asigna este permiso a usuarios que quieres que puedan cancelar…" at bounding box center [209, 338] width 13 height 13
checkbox input "false"
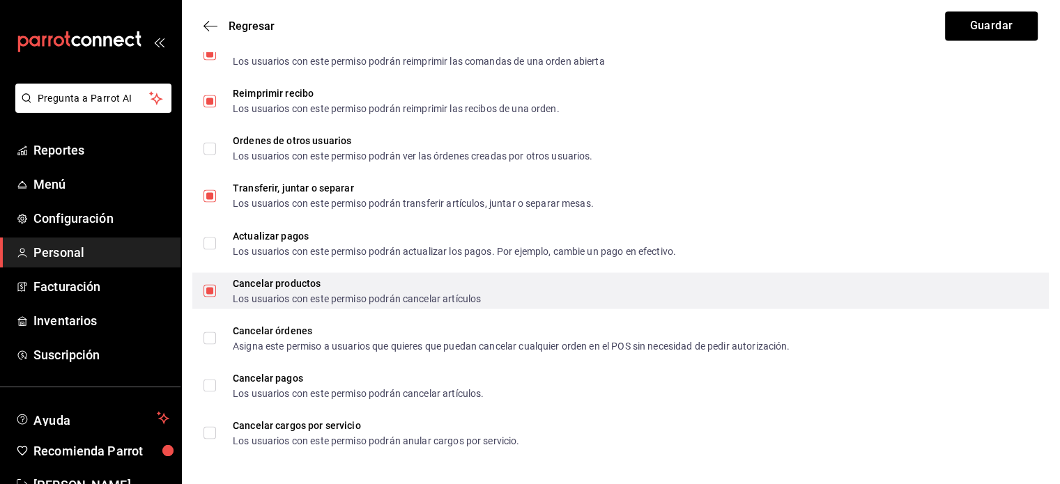
click at [212, 295] on input "Cancelar productos Los usuarios con este permiso podrán cancelar artículos" at bounding box center [209, 290] width 13 height 13
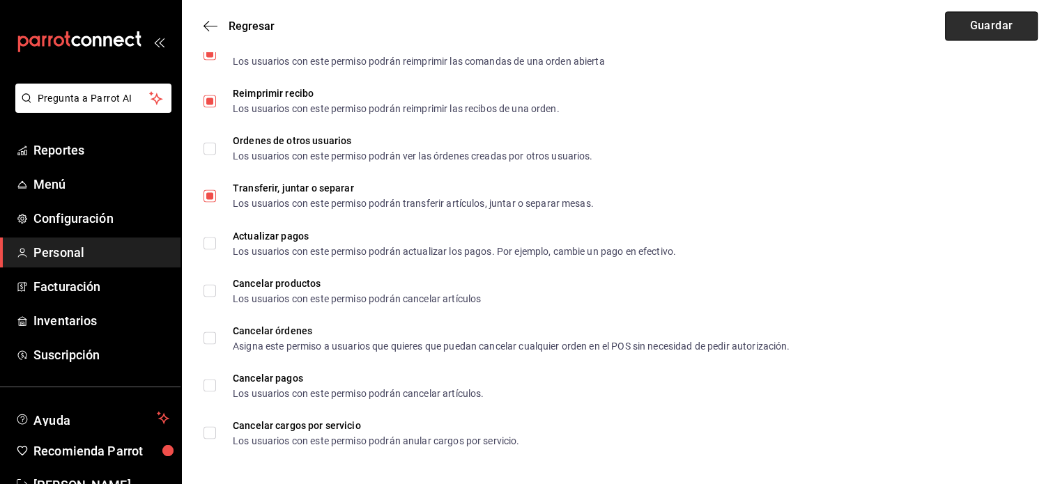
click at [998, 24] on button "Guardar" at bounding box center [991, 25] width 93 height 29
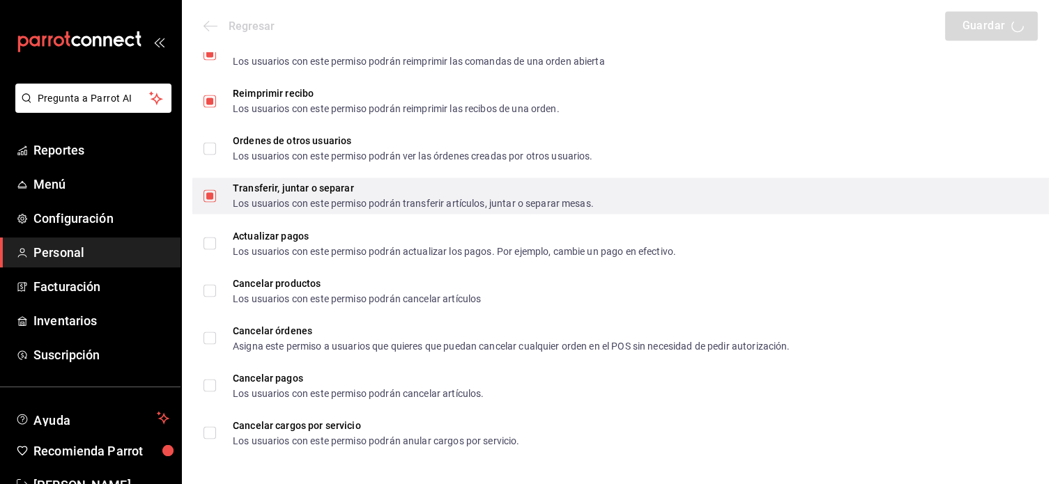
checkbox input "true"
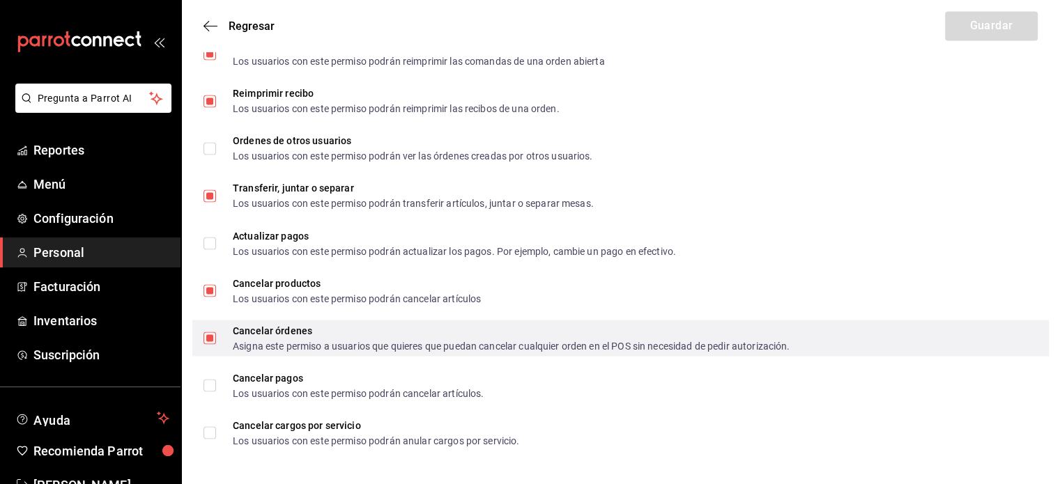
click at [209, 339] on input "Cancelar órdenes Asigna este permiso a usuarios que quieres que puedan cancelar…" at bounding box center [209, 338] width 13 height 13
checkbox input "false"
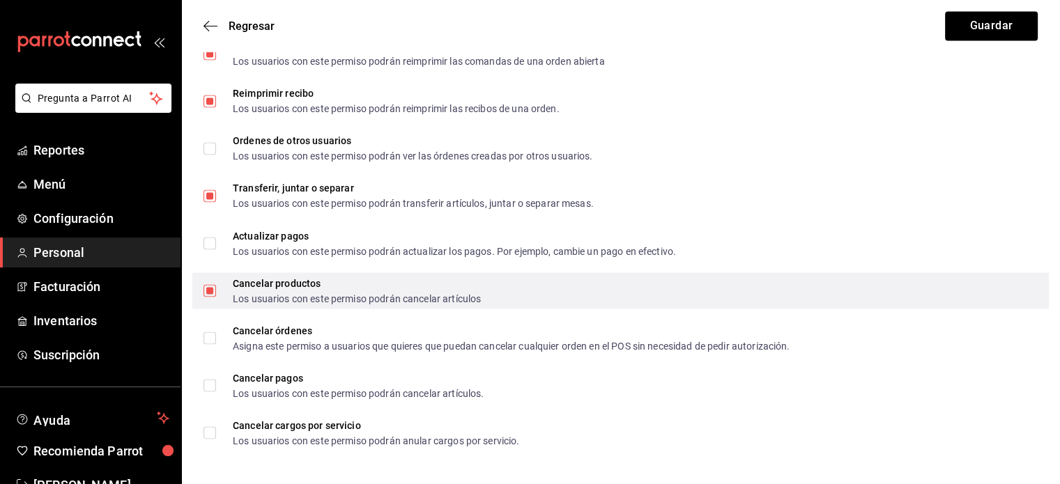
click at [212, 291] on input "Cancelar productos Los usuarios con este permiso podrán cancelar artículos" at bounding box center [209, 290] width 13 height 13
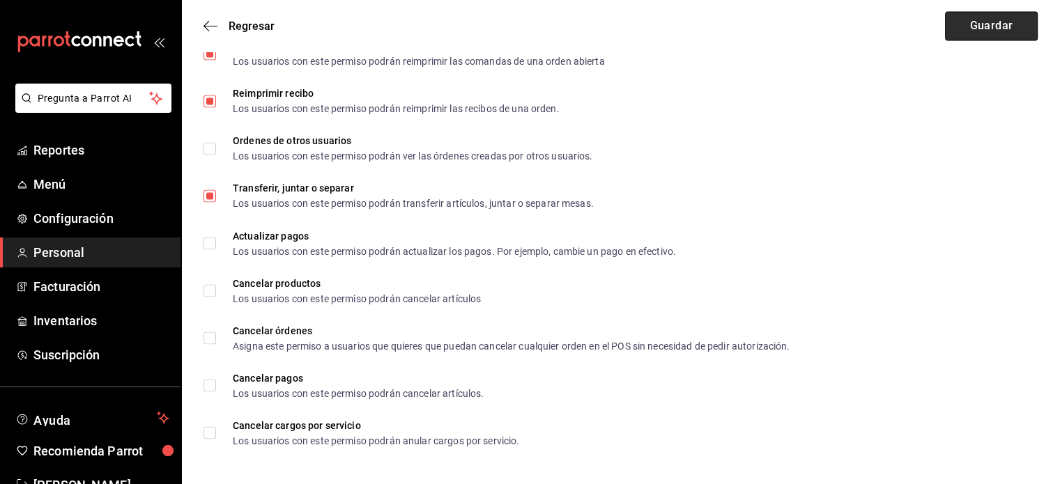
click at [1001, 29] on button "Guardar" at bounding box center [991, 25] width 93 height 29
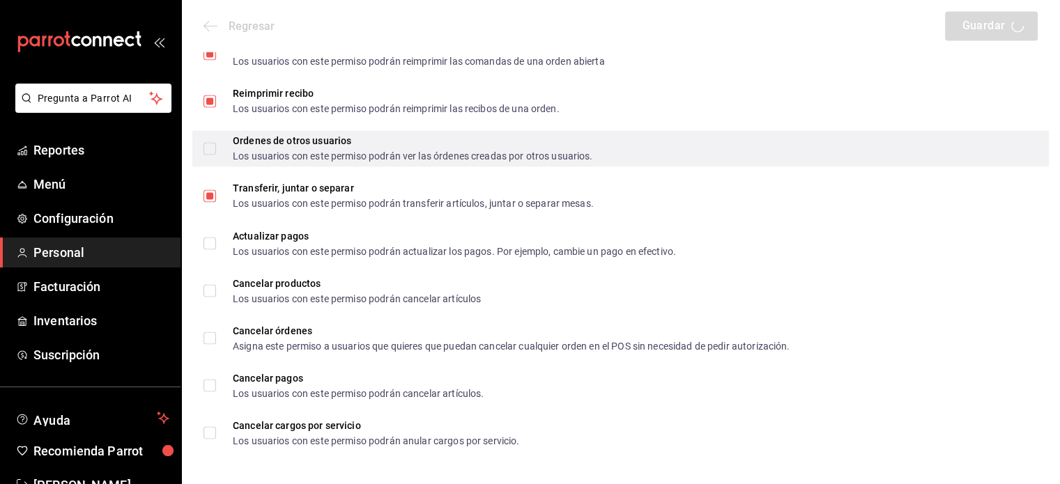
checkbox input "true"
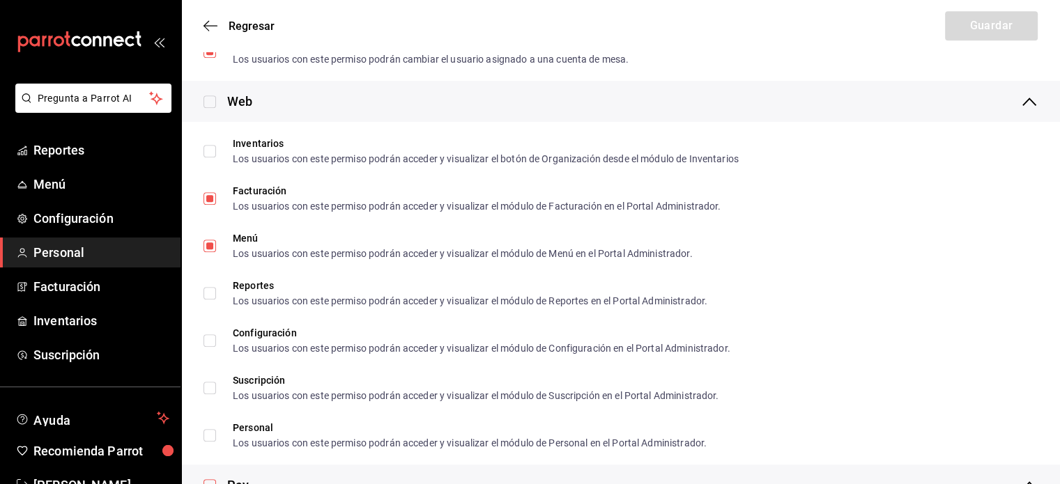
scroll to position [766, 0]
click at [208, 30] on icon "button" at bounding box center [206, 26] width 6 height 10
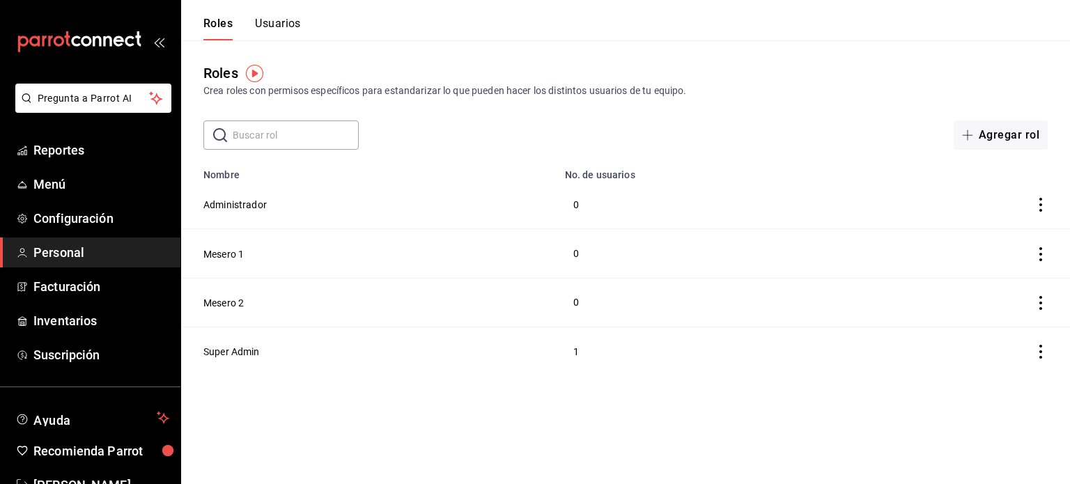
click at [286, 24] on button "Usuarios" at bounding box center [278, 29] width 46 height 24
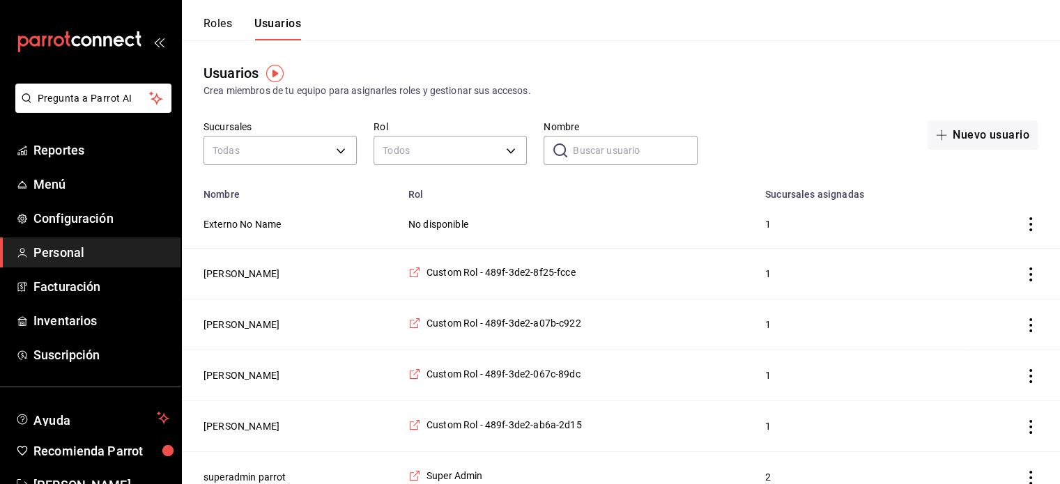
scroll to position [17, 0]
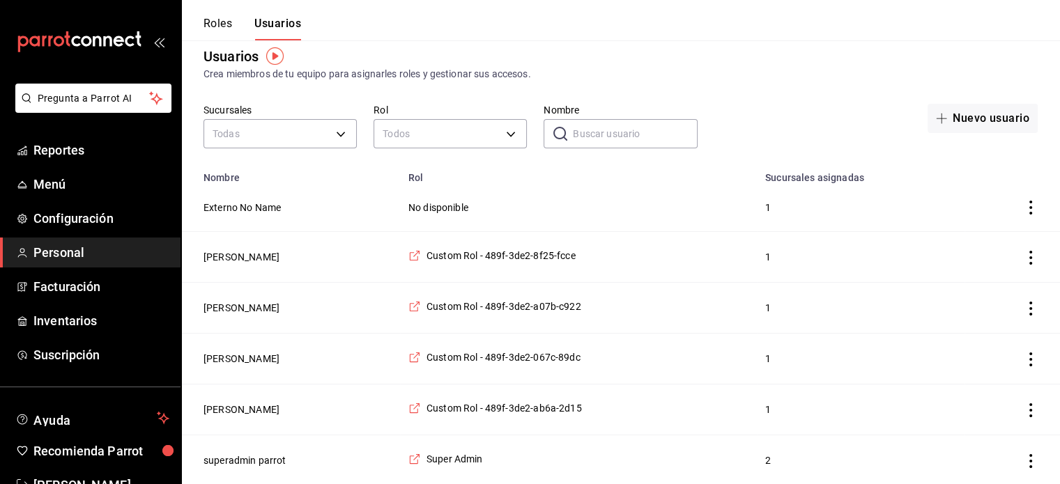
click at [1026, 359] on icon "actions" at bounding box center [1030, 360] width 14 height 14
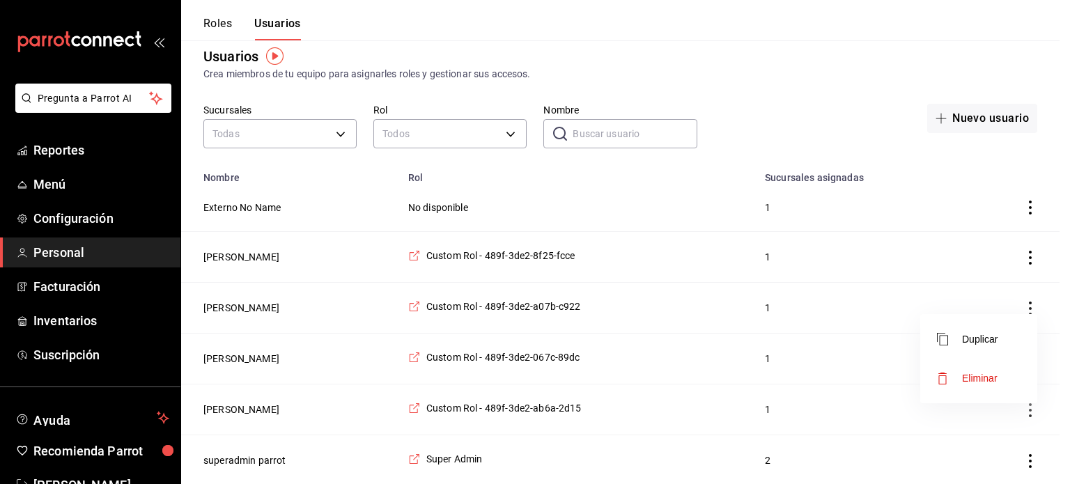
click at [992, 373] on span "Eliminar" at bounding box center [980, 378] width 36 height 11
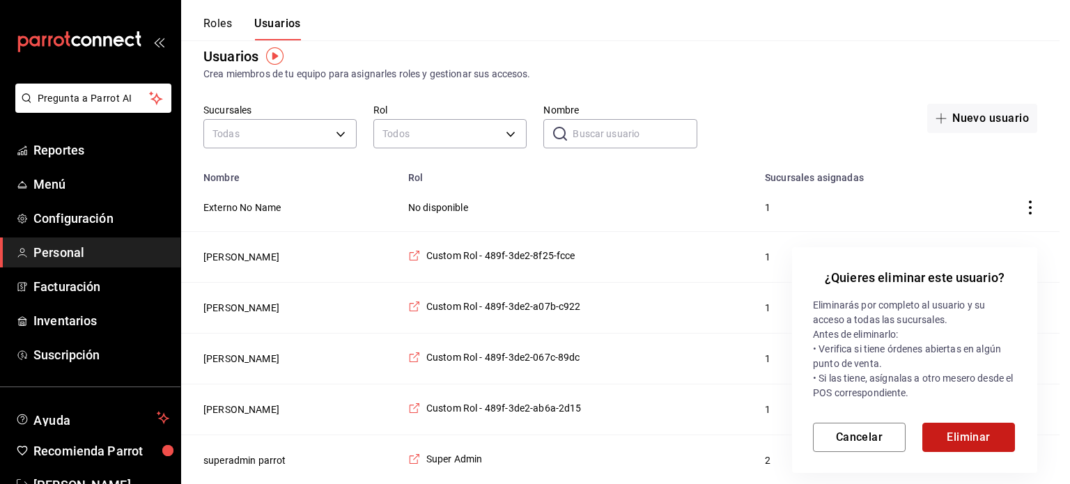
click at [956, 434] on button "Eliminar" at bounding box center [968, 437] width 93 height 29
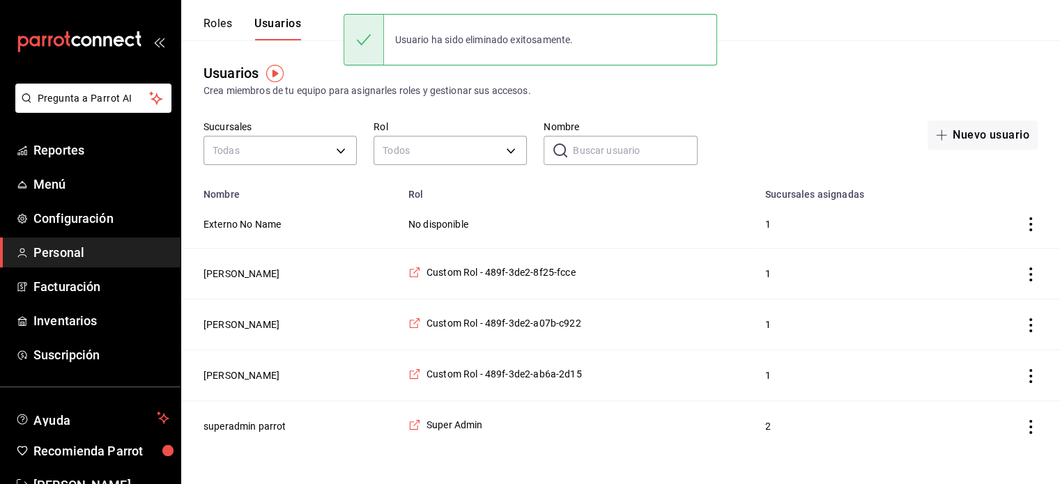
scroll to position [0, 0]
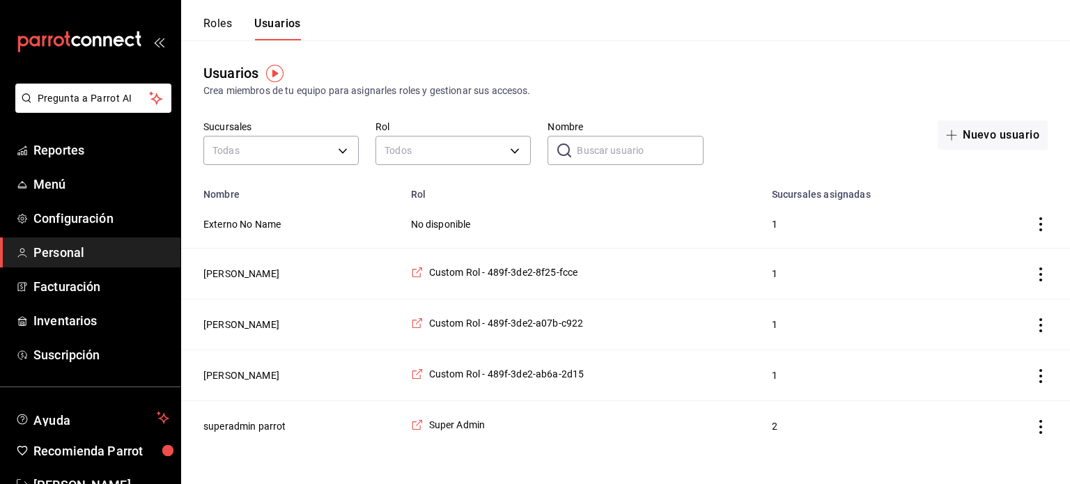
click at [1039, 323] on icon "actions" at bounding box center [1041, 325] width 14 height 14
click at [999, 346] on span "Eliminar" at bounding box center [991, 344] width 36 height 11
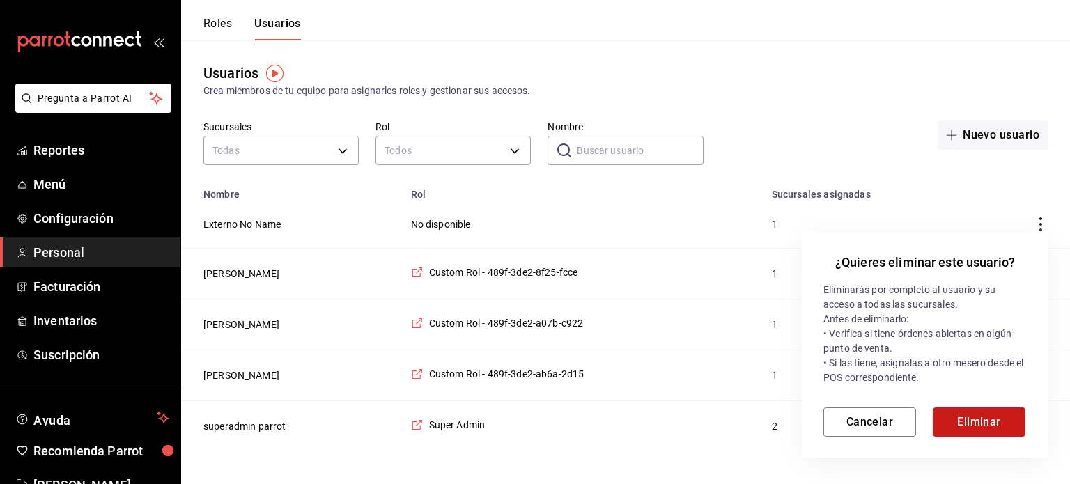
click at [952, 422] on button "Eliminar" at bounding box center [979, 422] width 93 height 29
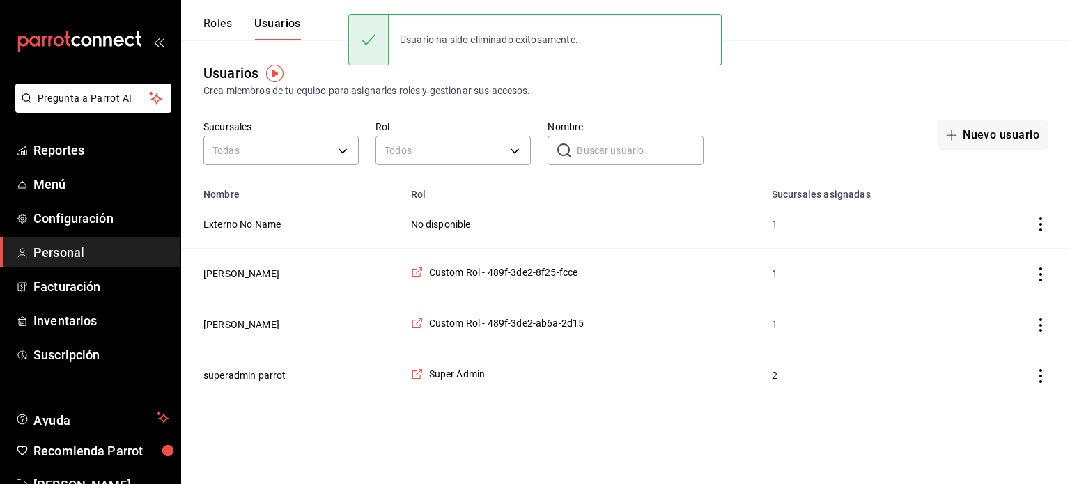
click at [1040, 279] on icon "actions" at bounding box center [1041, 275] width 14 height 14
click at [991, 306] on li "Eliminar" at bounding box center [989, 294] width 117 height 39
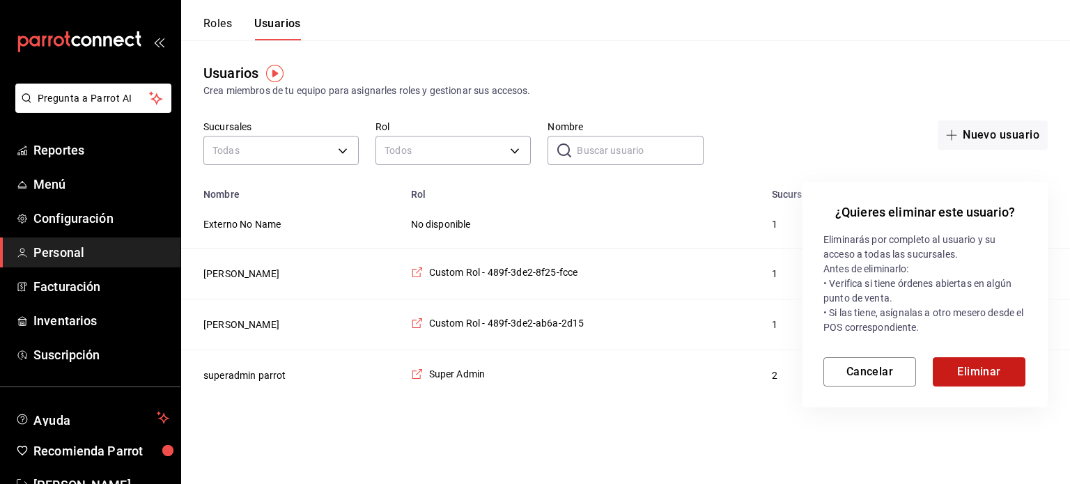
click at [969, 380] on button "Eliminar" at bounding box center [979, 371] width 93 height 29
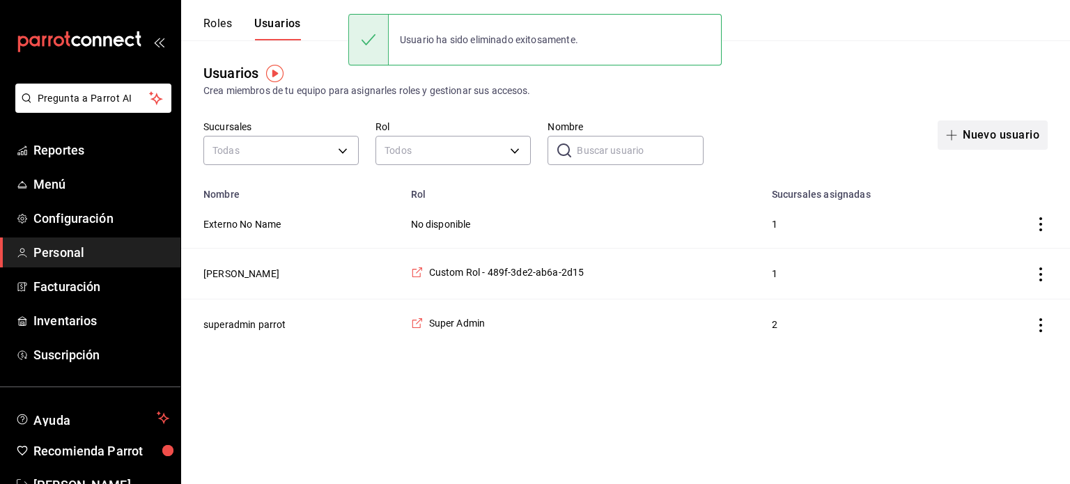
click at [972, 142] on button "Nuevo usuario" at bounding box center [993, 135] width 110 height 29
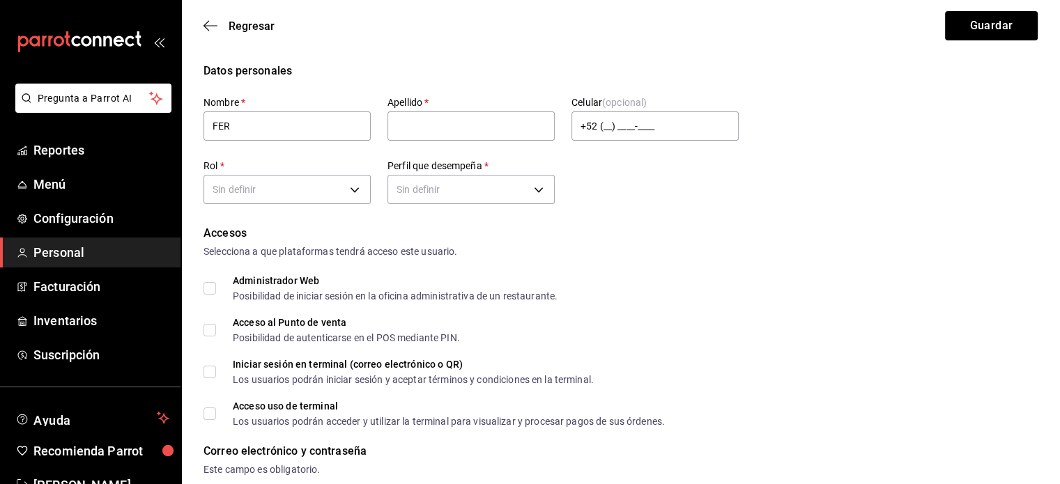
type input "FER"
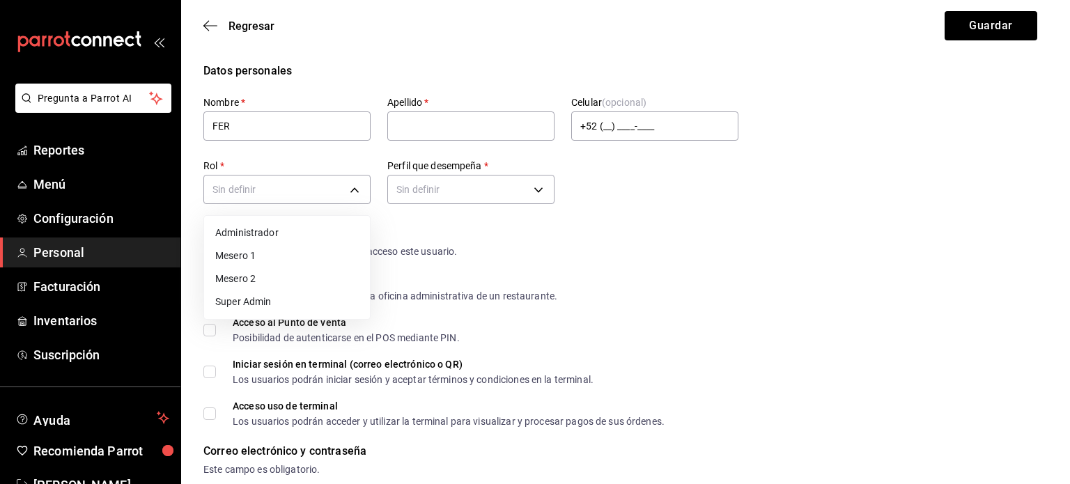
click at [359, 186] on div at bounding box center [535, 242] width 1070 height 484
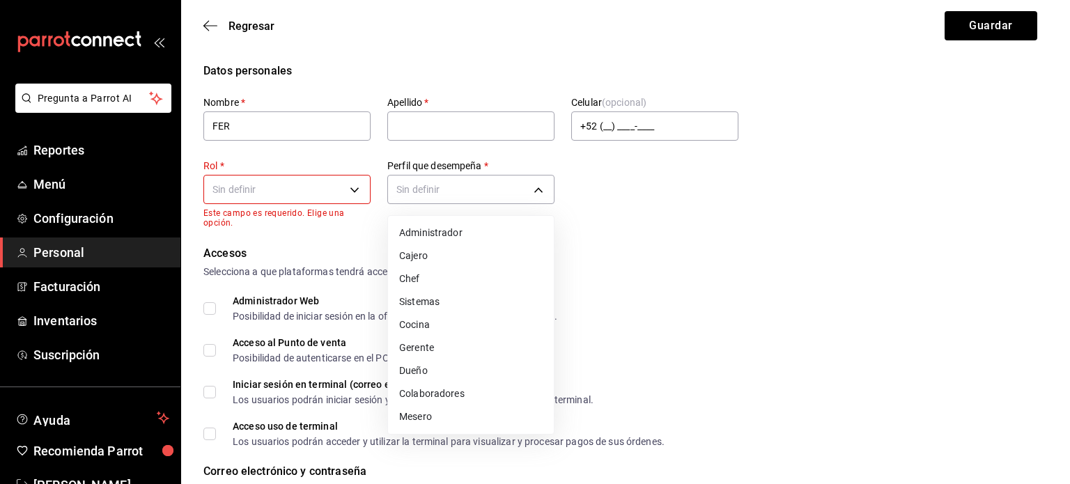
click at [423, 414] on li "Mesero" at bounding box center [471, 416] width 166 height 23
type input "WAITER"
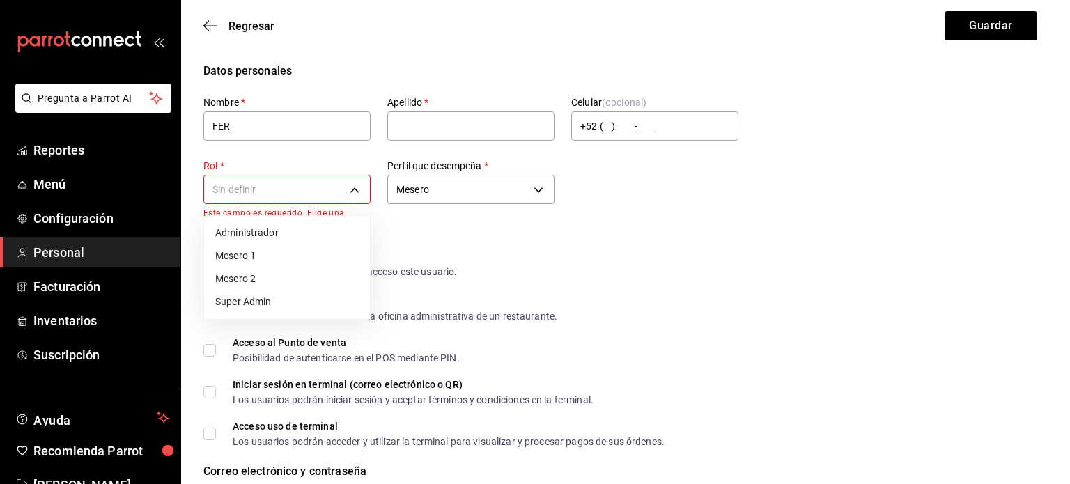
click at [321, 250] on li "Mesero 1" at bounding box center [287, 256] width 166 height 23
type input "f44ddfcb-280a-4d60-b7f6-434ac7fd6542"
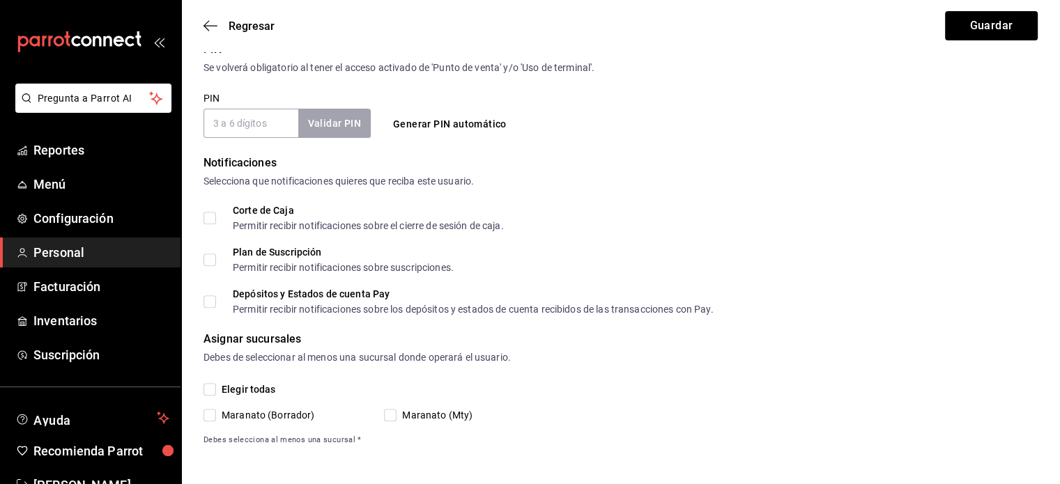
scroll to position [518, 0]
click at [215, 407] on label "Maranato (Borrador)" at bounding box center [284, 414] width 162 height 15
click at [215, 408] on input "Maranato (Borrador)" at bounding box center [209, 414] width 13 height 13
checkbox input "true"
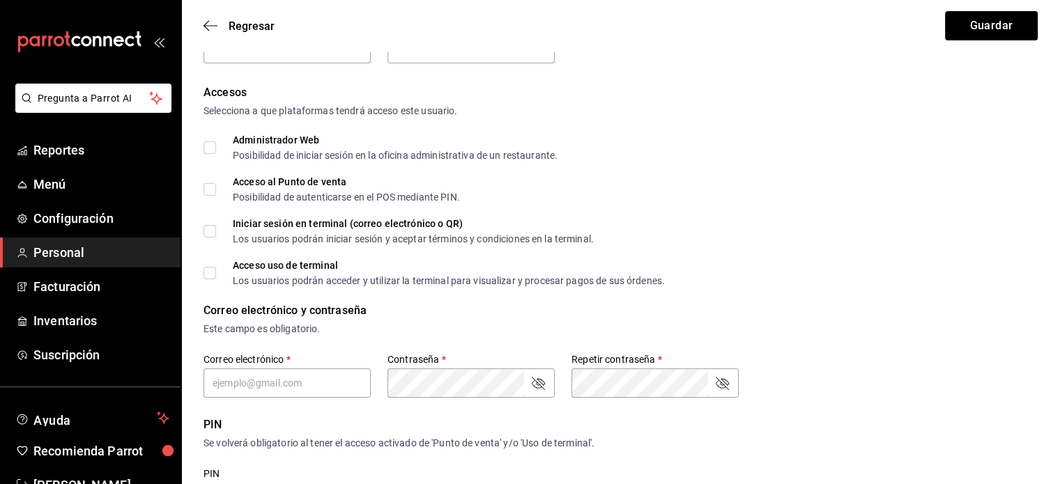
scroll to position [0, 0]
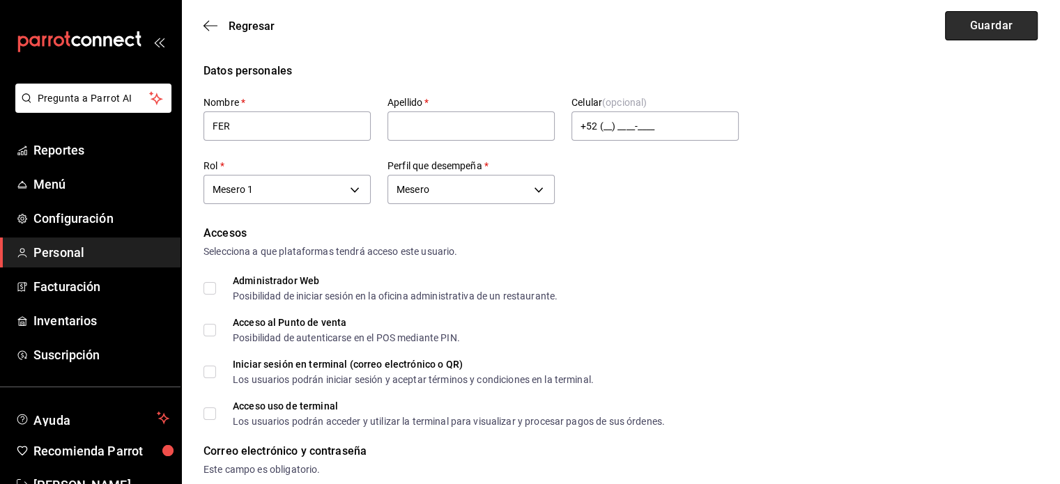
click at [980, 27] on button "Guardar" at bounding box center [991, 25] width 93 height 29
type input "GARCIA"
click at [594, 227] on div "Accesos" at bounding box center [620, 233] width 834 height 17
click at [967, 27] on button "Guardar" at bounding box center [991, 25] width 93 height 29
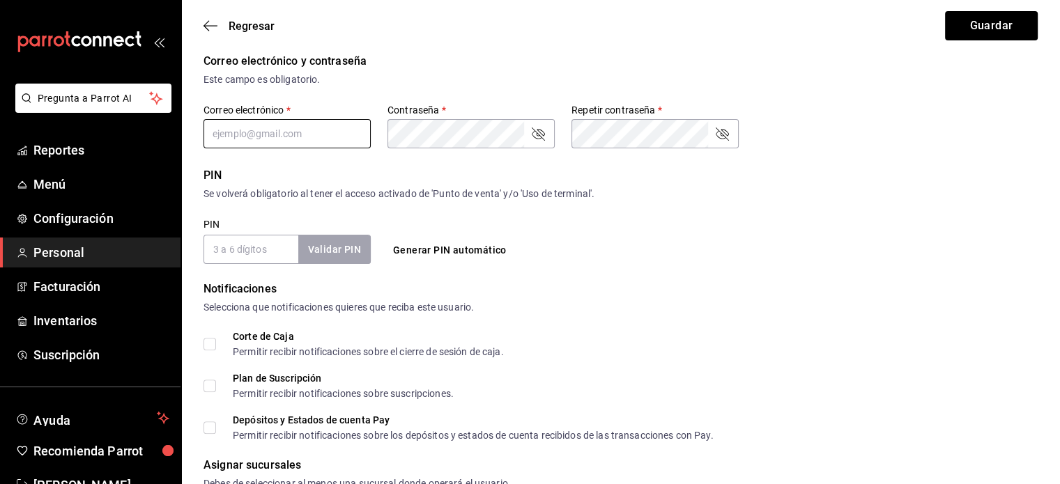
scroll to position [391, 0]
click at [302, 137] on input "text" at bounding box center [286, 132] width 167 height 29
type input "villapuduajaramillo24@gmail.com"
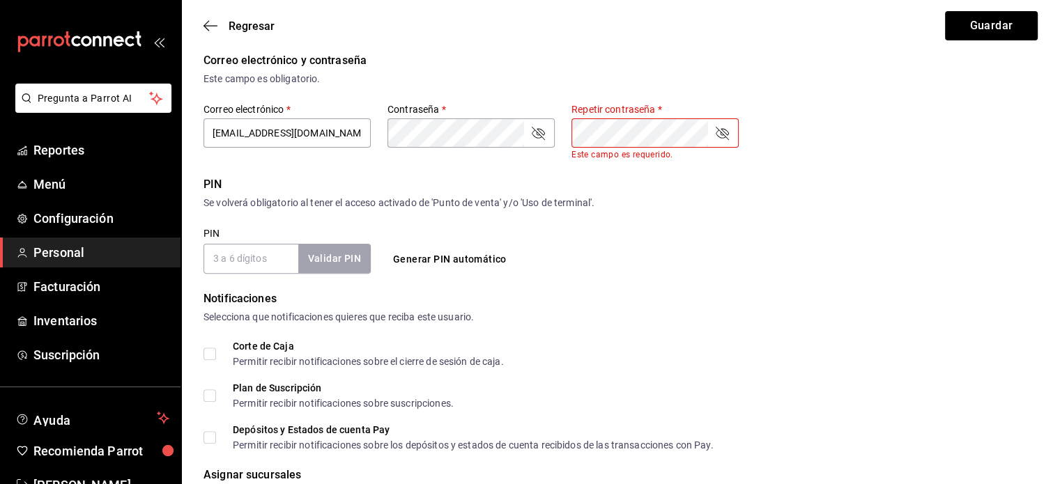
click at [559, 161] on form "Datos personales Nombre   * FER Apellido   * GARCIA Celular (opcional) +52 (__)…" at bounding box center [620, 127] width 834 height 911
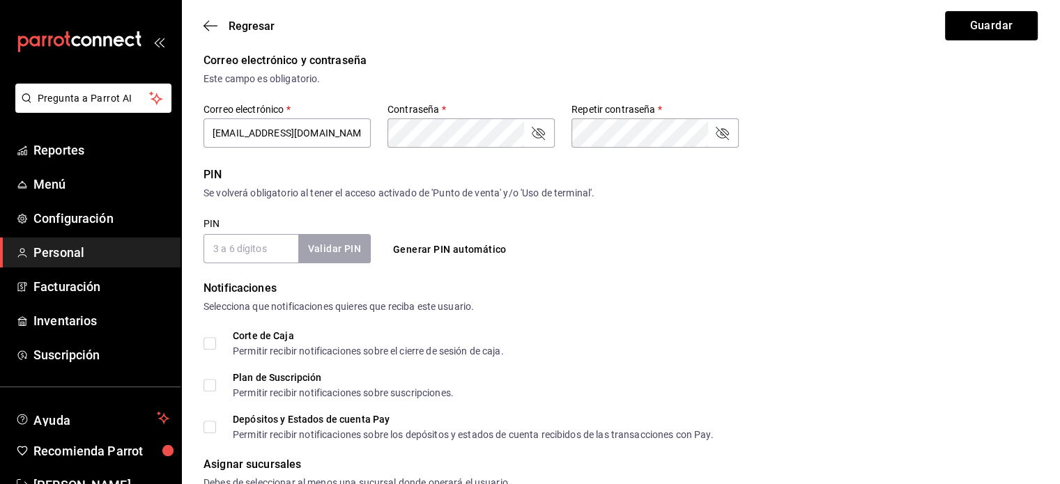
click at [241, 247] on input "PIN" at bounding box center [250, 248] width 95 height 29
checkbox input "true"
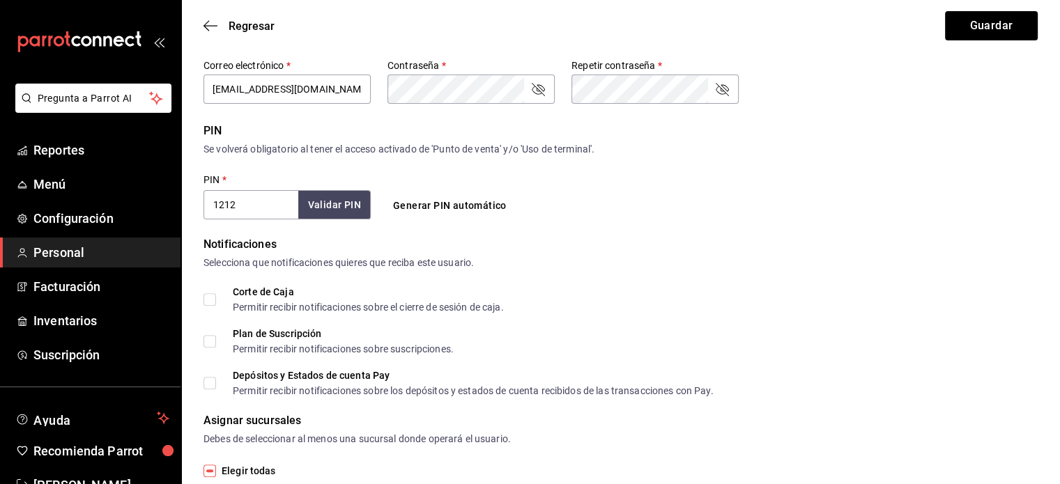
scroll to position [435, 0]
type input "1212"
click at [323, 201] on button "Validar PIN" at bounding box center [334, 205] width 74 height 30
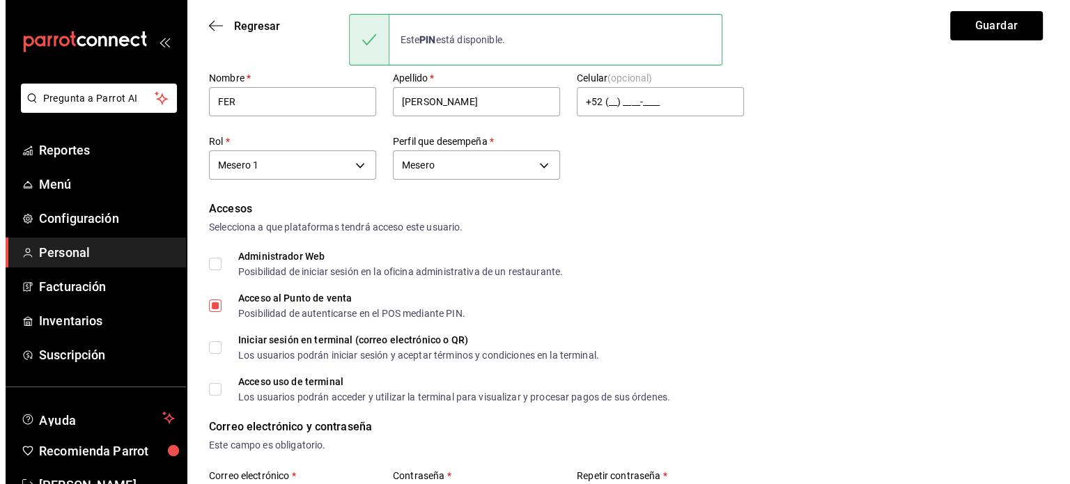
scroll to position [0, 0]
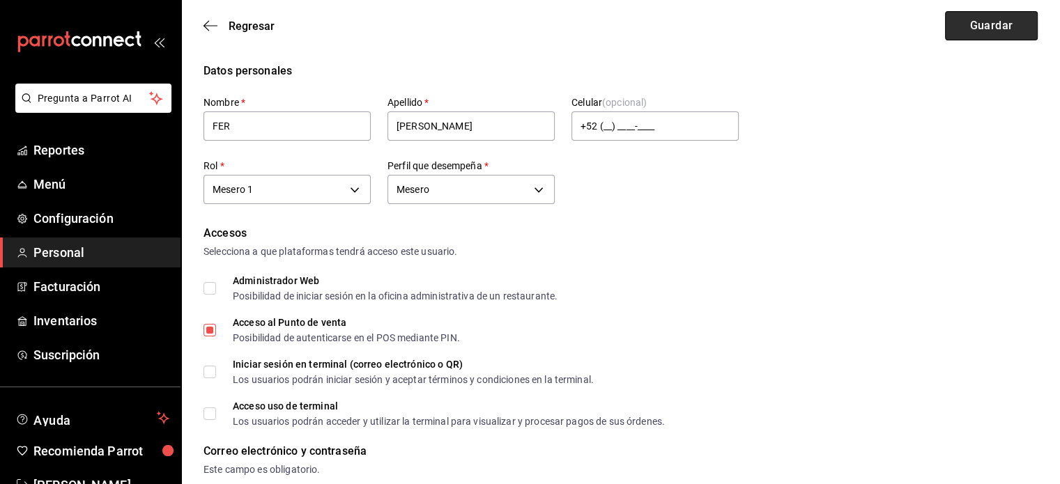
click at [977, 31] on button "Guardar" at bounding box center [991, 25] width 93 height 29
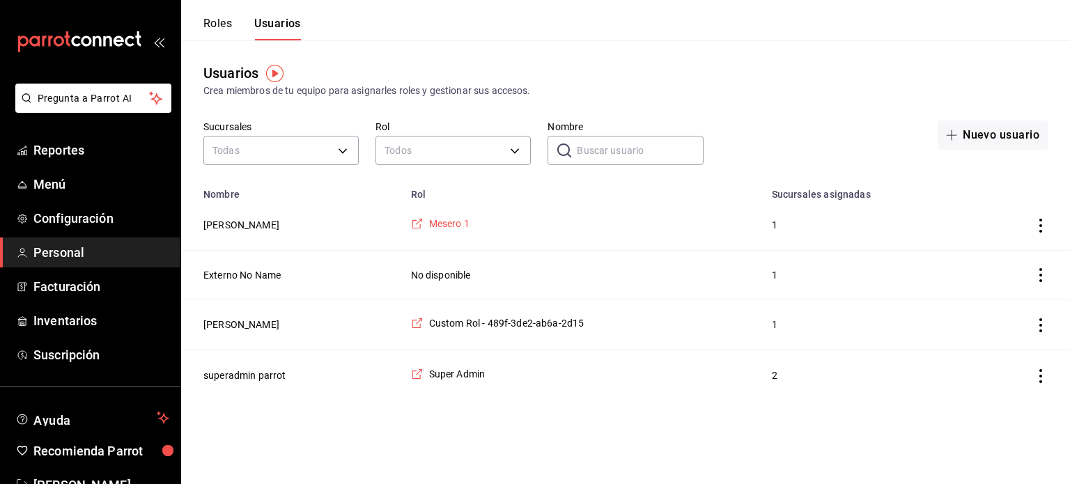
click at [440, 224] on span "Mesero 1" at bounding box center [449, 224] width 40 height 14
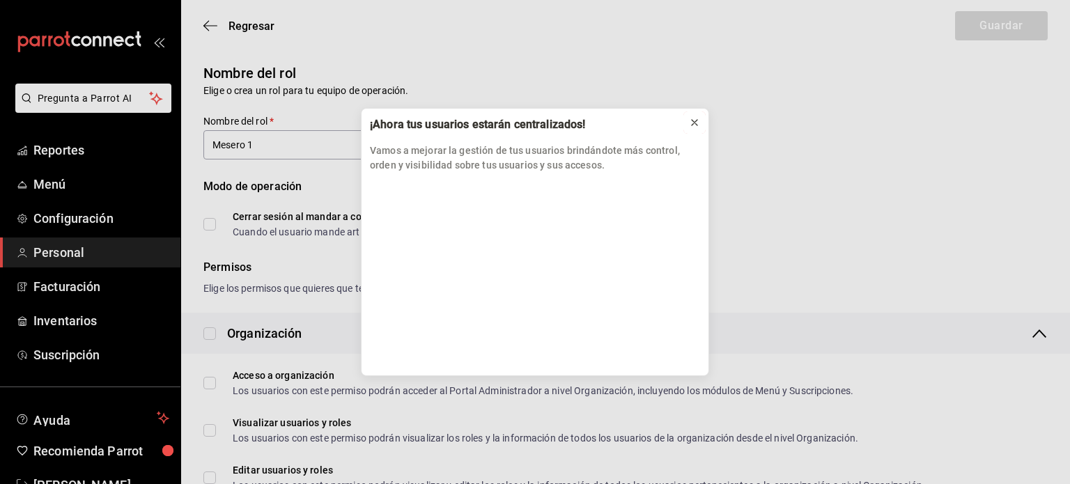
click at [696, 124] on icon at bounding box center [695, 123] width 6 height 6
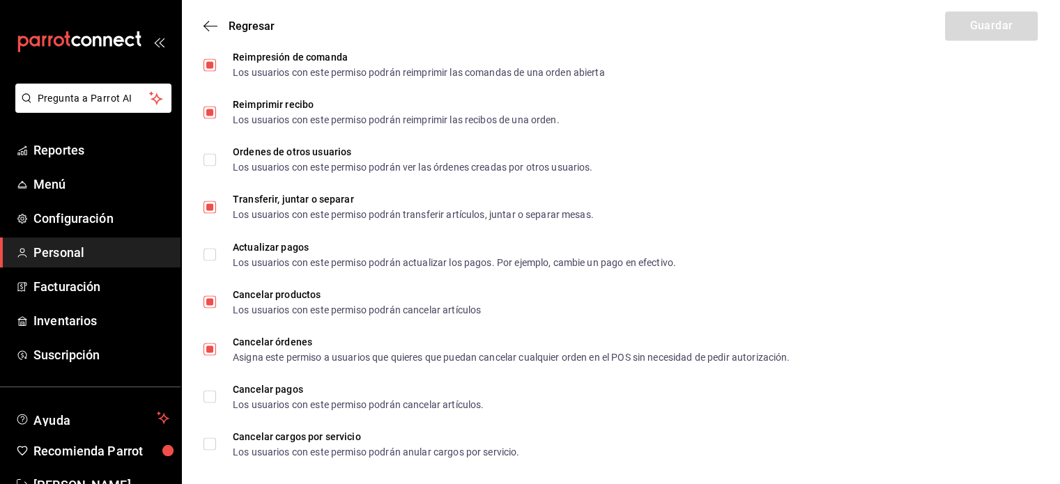
scroll to position [2429, 0]
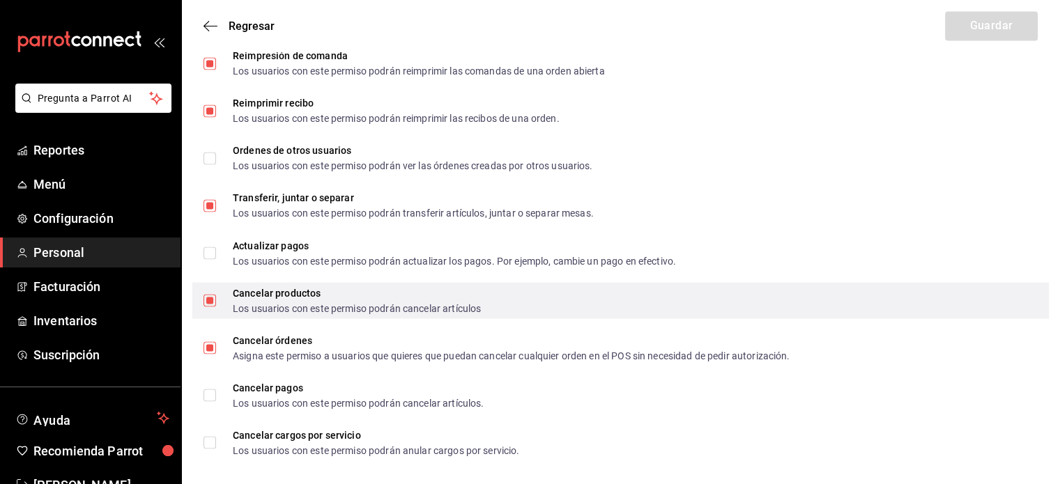
click at [203, 300] on input "Cancelar productos Los usuarios con este permiso podrán cancelar artículos" at bounding box center [209, 300] width 13 height 13
checkbox input "false"
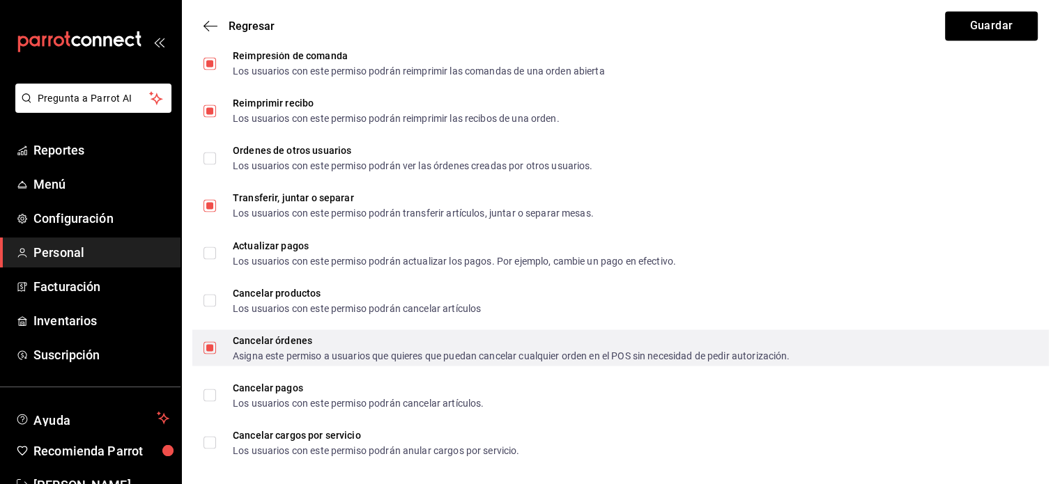
click at [215, 353] on label "Cancelar órdenes Asigna este permiso a usuarios que quieres que puedan cancelar…" at bounding box center [496, 347] width 586 height 25
click at [215, 353] on input "Cancelar órdenes Asigna este permiso a usuarios que quieres que puedan cancelar…" at bounding box center [209, 347] width 13 height 13
checkbox input "false"
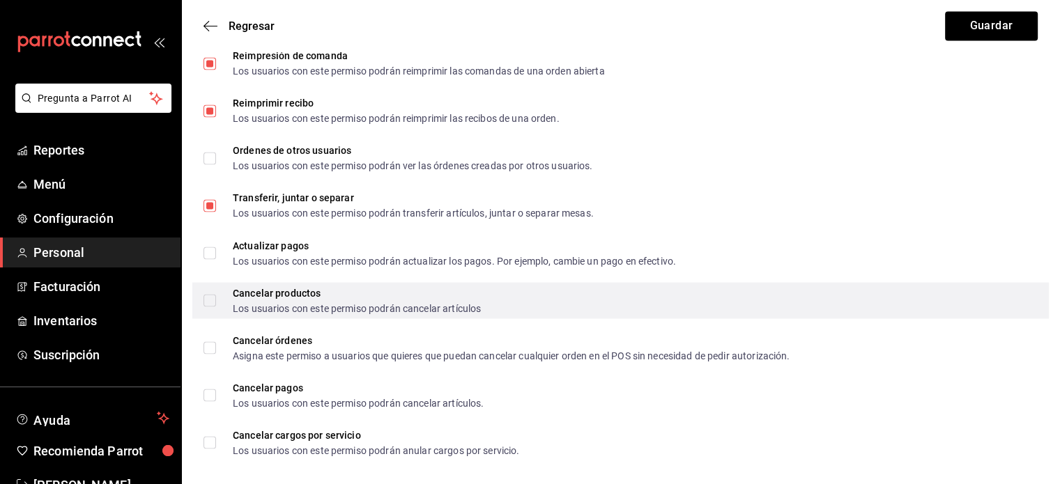
scroll to position [2438, 0]
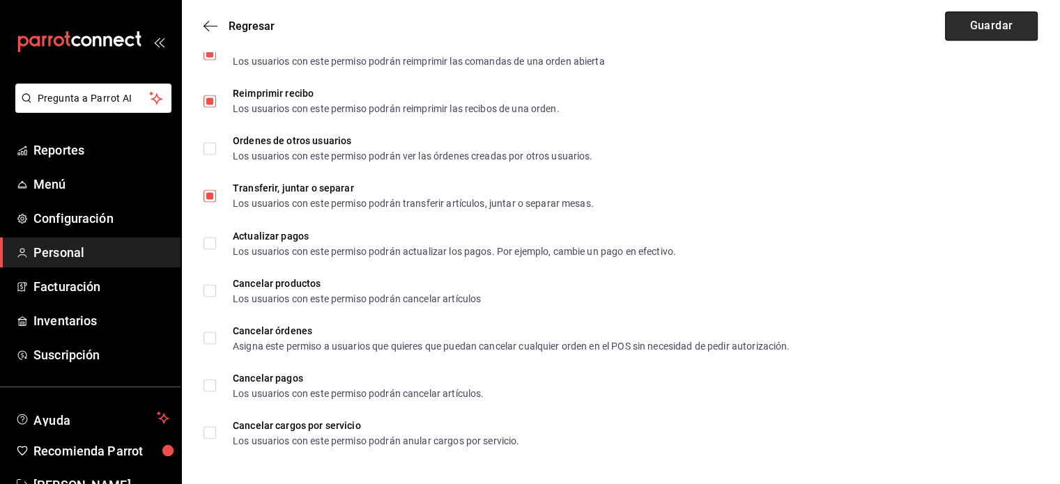
click at [983, 29] on button "Guardar" at bounding box center [991, 25] width 93 height 29
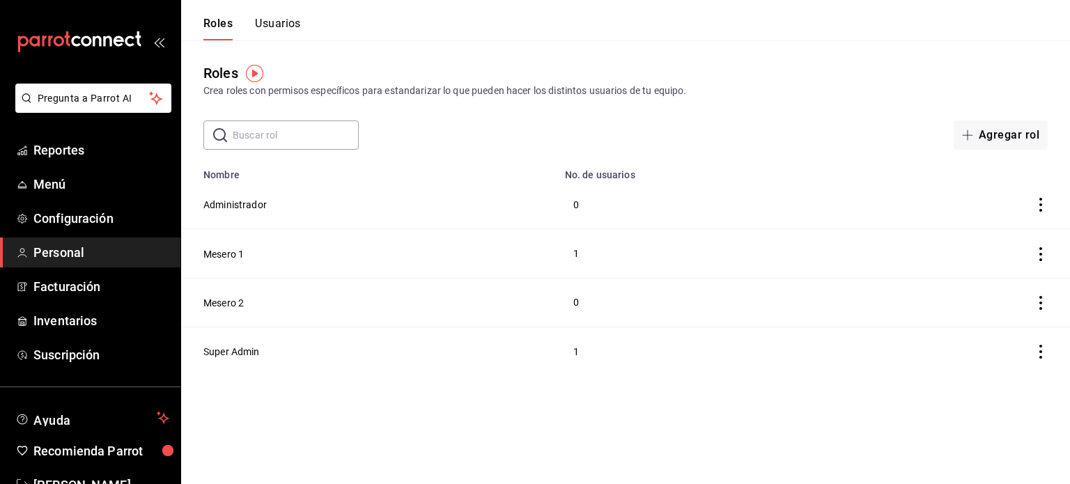
click at [265, 15] on div "Roles Usuarios" at bounding box center [241, 20] width 120 height 40
click at [268, 22] on button "Usuarios" at bounding box center [278, 29] width 46 height 24
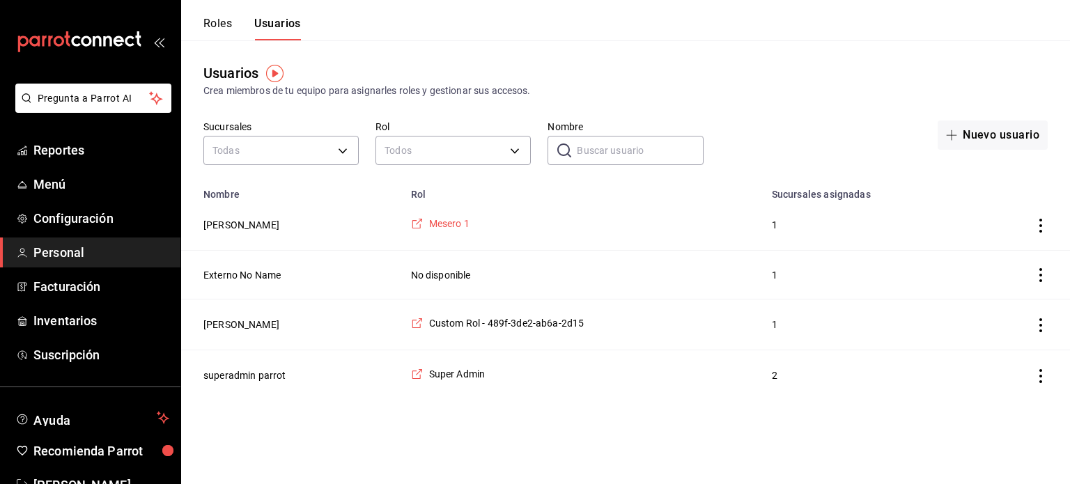
click at [440, 226] on span "Mesero 1" at bounding box center [449, 224] width 40 height 14
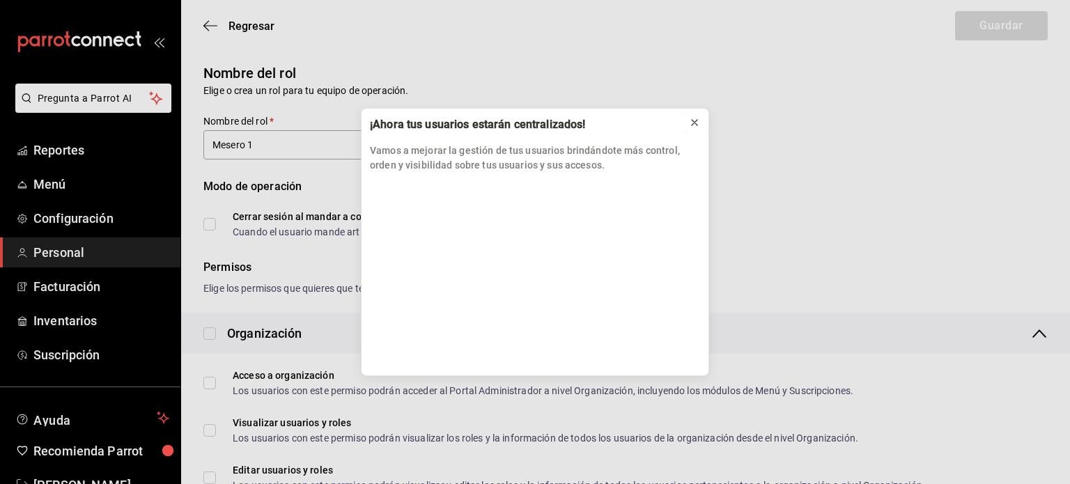
click at [693, 122] on icon at bounding box center [694, 122] width 11 height 11
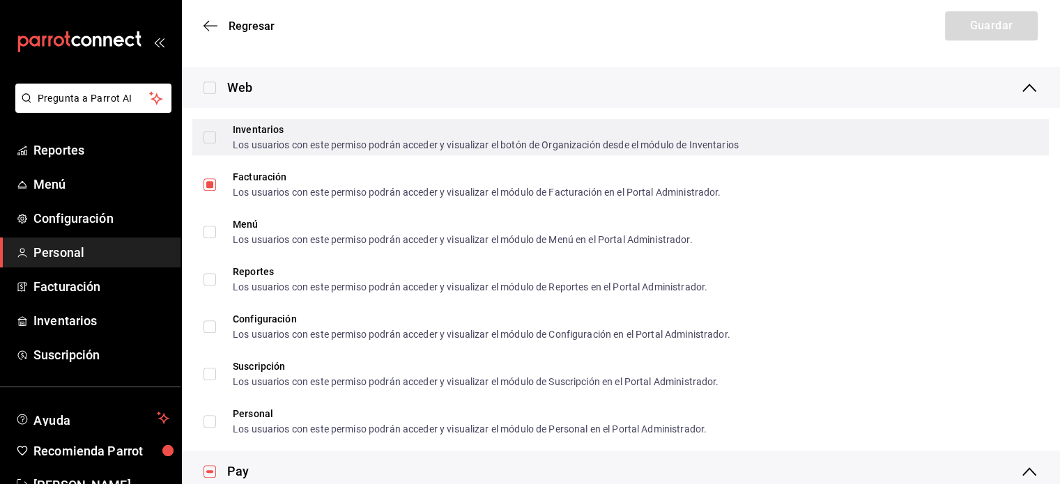
scroll to position [796, 0]
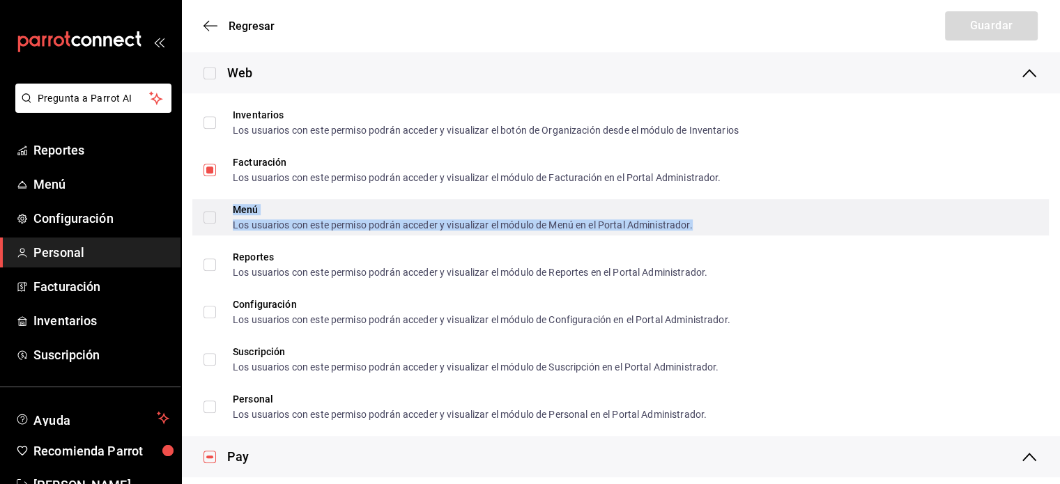
drag, startPoint x: 260, startPoint y: 212, endPoint x: 221, endPoint y: 216, distance: 39.2
click at [221, 216] on span "Menú Los usuarios con este permiso podrán acceder y visualizar el módulo de Men…" at bounding box center [454, 217] width 477 height 25
click at [216, 216] on input "Menú Los usuarios con este permiso podrán acceder y visualizar el módulo de Men…" at bounding box center [209, 217] width 13 height 13
click at [221, 216] on span "Menú Los usuarios con este permiso podrán acceder y visualizar el módulo de Men…" at bounding box center [454, 217] width 477 height 25
click at [216, 216] on input "Menú Los usuarios con este permiso podrán acceder y visualizar el módulo de Men…" at bounding box center [209, 217] width 13 height 13
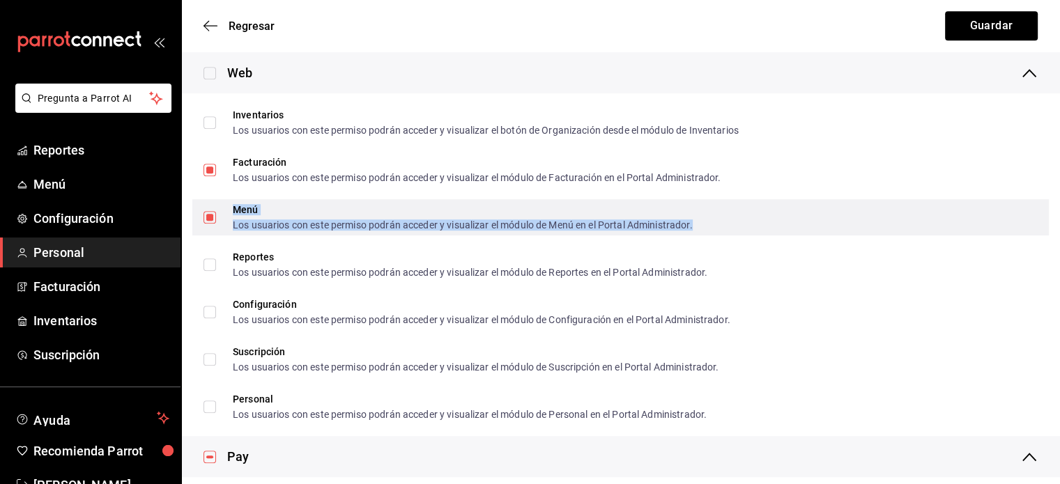
checkbox input "false"
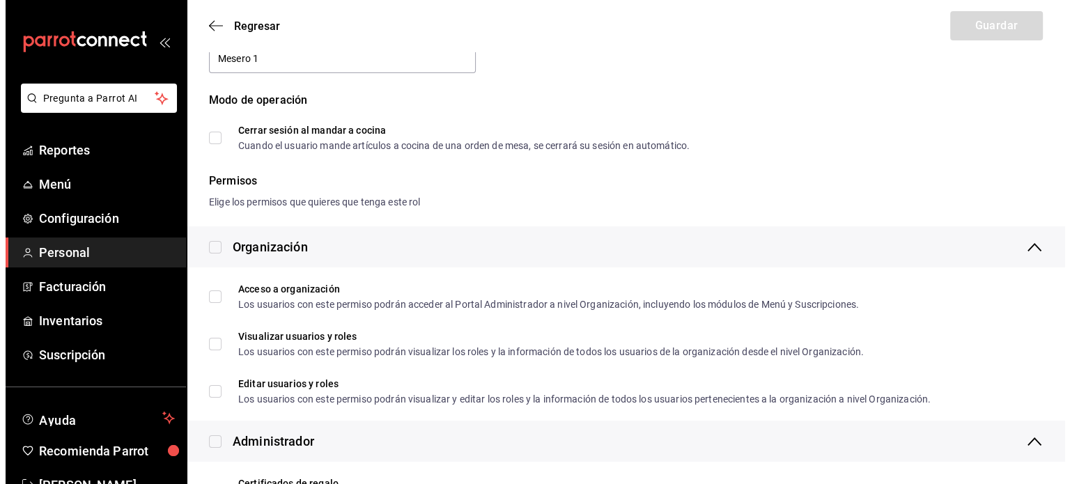
scroll to position [0, 0]
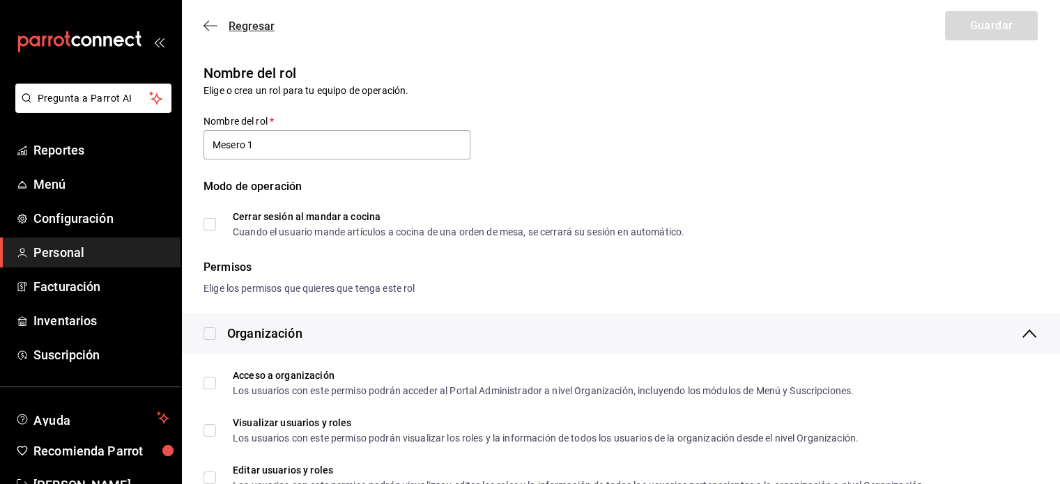
click at [203, 30] on icon "button" at bounding box center [210, 26] width 14 height 13
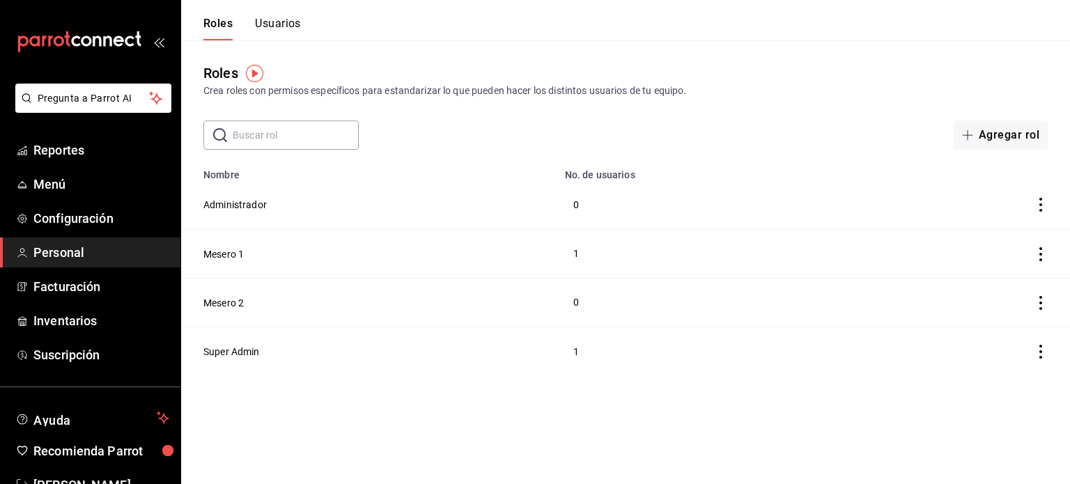
click at [380, 24] on header "Roles Usuarios" at bounding box center [625, 20] width 889 height 40
click at [91, 180] on span "Menú" at bounding box center [101, 184] width 136 height 19
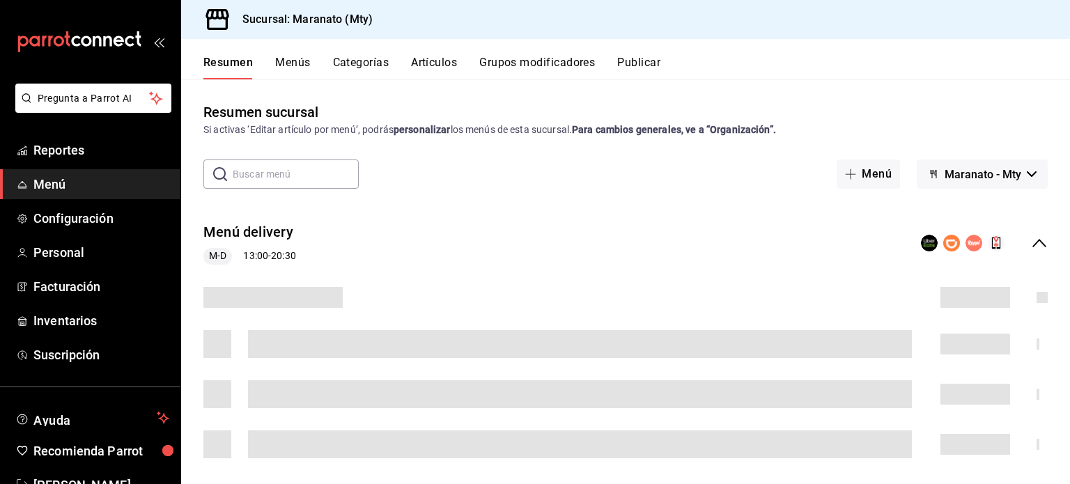
click at [292, 61] on button "Menús" at bounding box center [292, 68] width 35 height 24
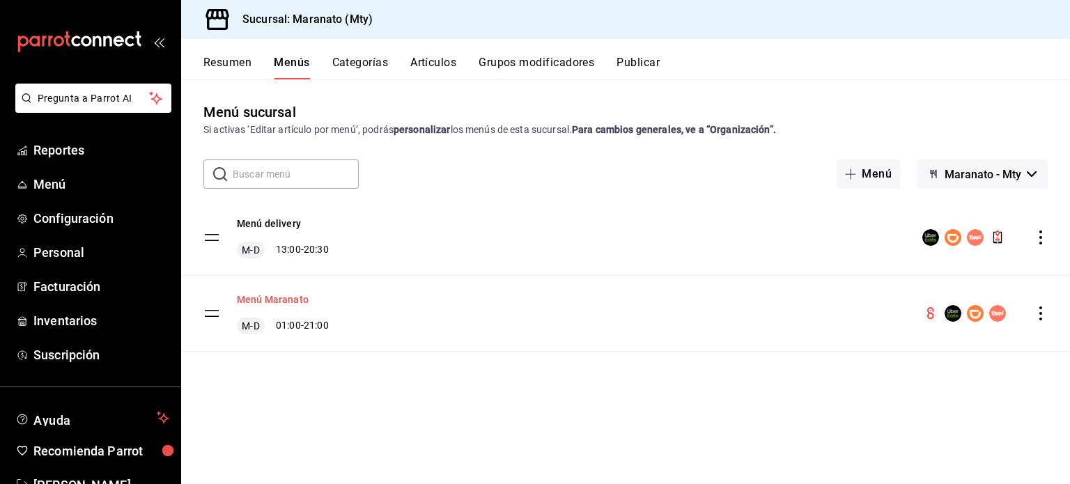
click at [276, 299] on button "Menú Maranato" at bounding box center [273, 300] width 72 height 14
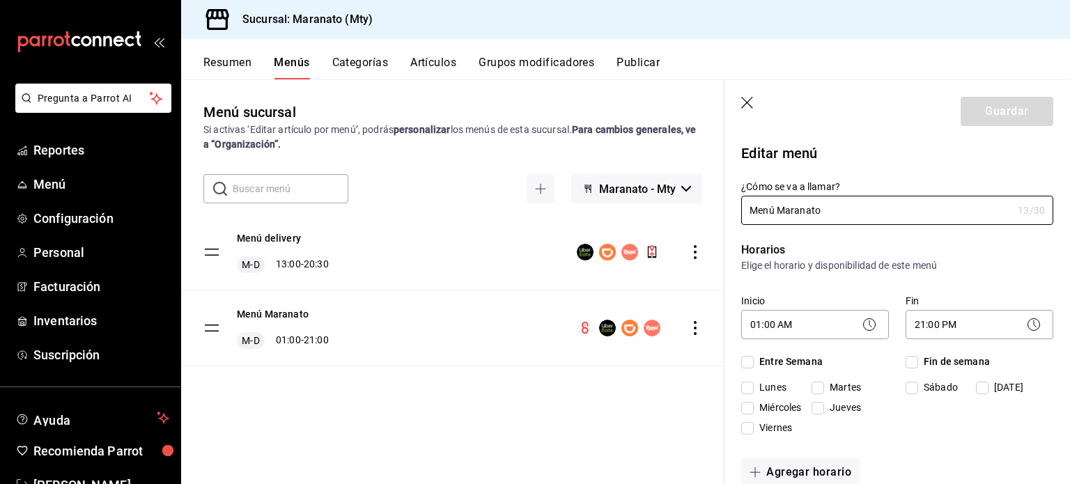
checkbox input "true"
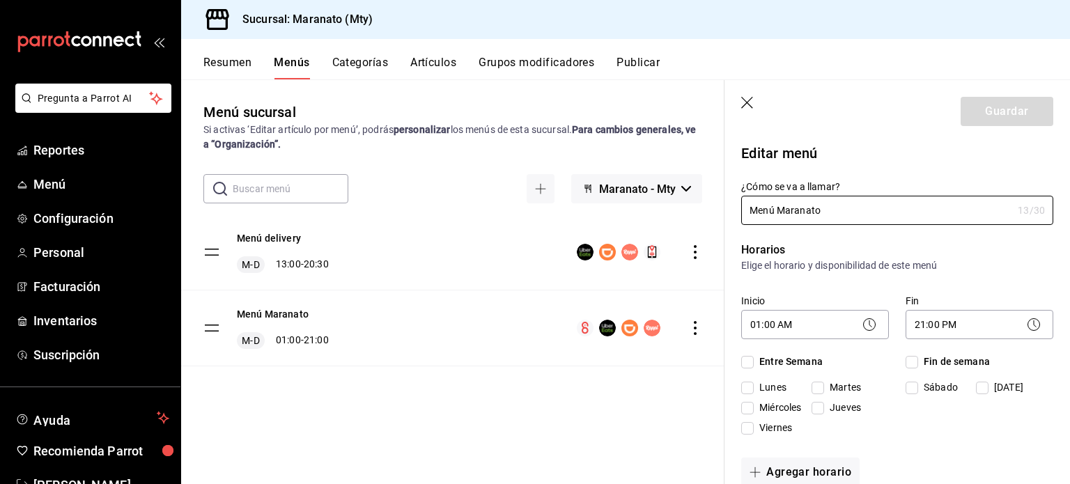
checkbox input "true"
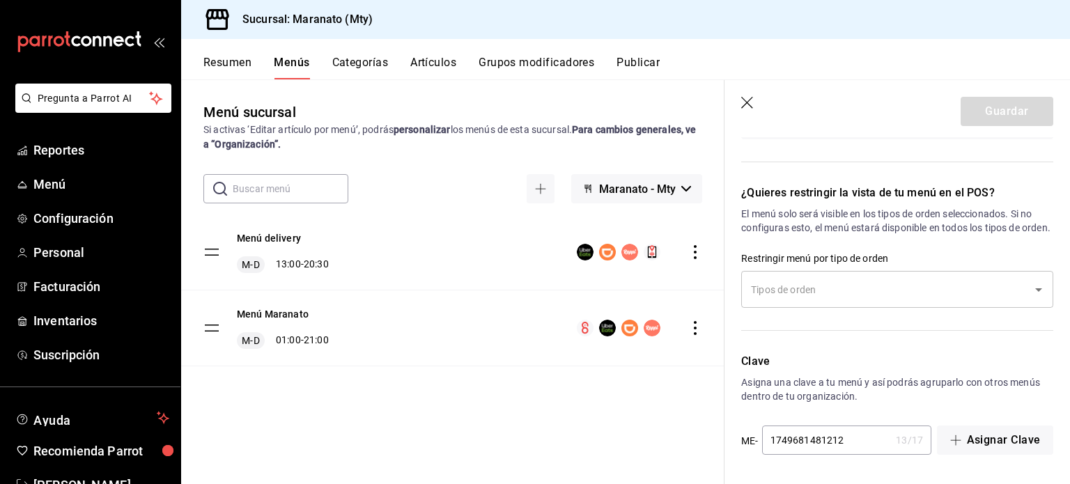
scroll to position [1191, 0]
click at [745, 107] on icon "button" at bounding box center [748, 104] width 14 height 14
checkbox input "false"
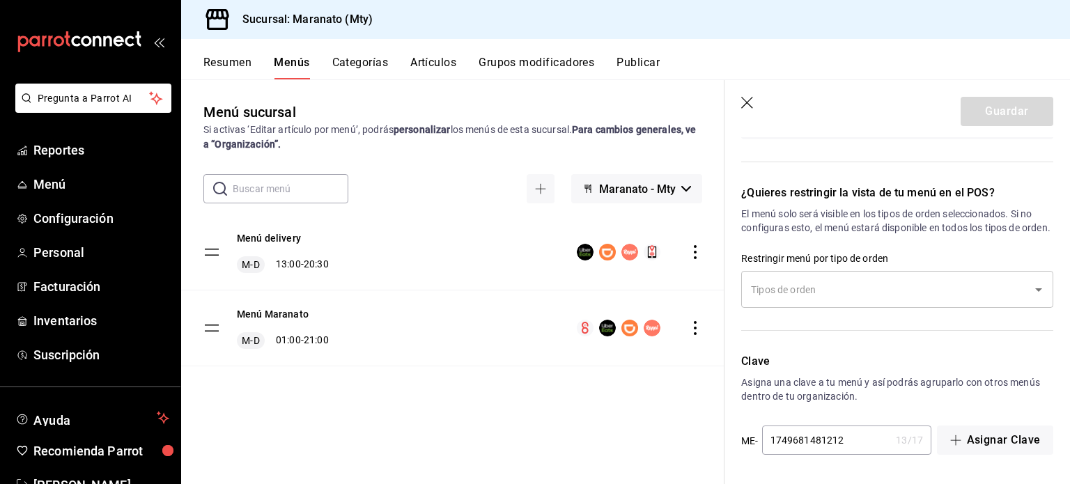
checkbox input "false"
type input "1758863821655"
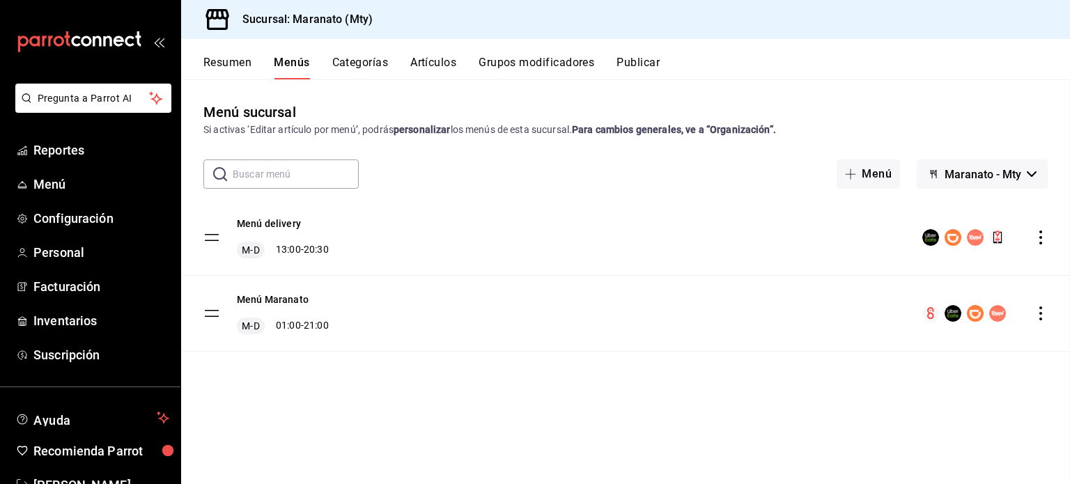
checkbox input "false"
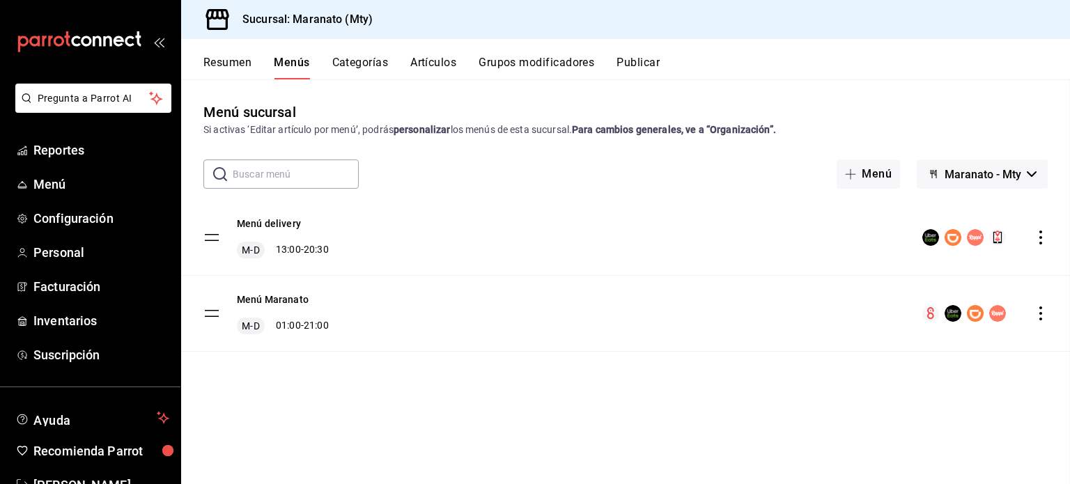
checkbox input "false"
click at [268, 304] on button "Menú Maranato" at bounding box center [273, 300] width 72 height 14
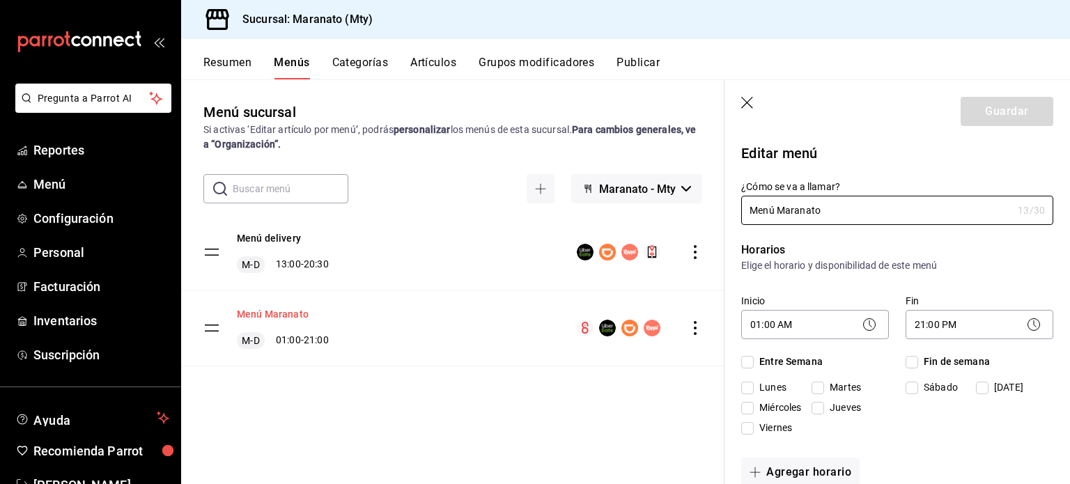
checkbox input "true"
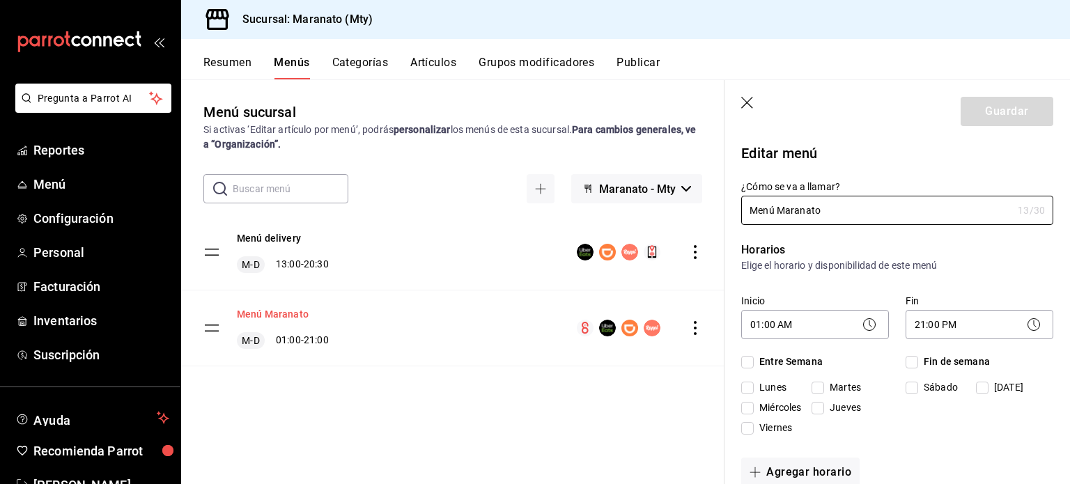
checkbox input "true"
